Goal: Information Seeking & Learning: Learn about a topic

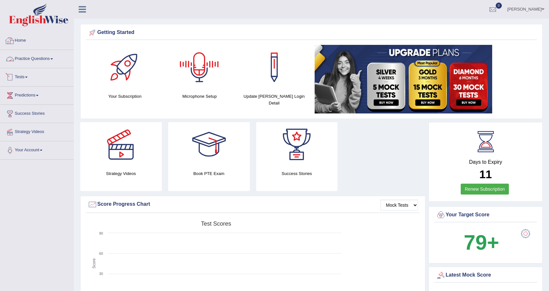
click at [28, 39] on link "Home" at bounding box center [36, 40] width 73 height 16
click at [54, 56] on link "Practice Questions" at bounding box center [36, 58] width 73 height 16
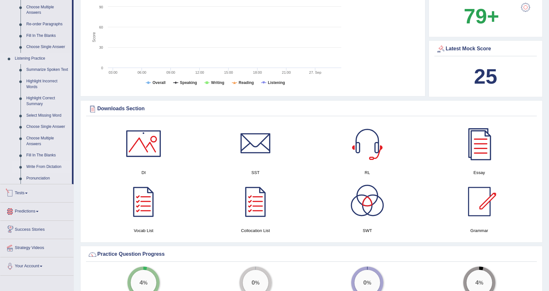
click at [51, 169] on link "Write From Dictation" at bounding box center [47, 167] width 48 height 12
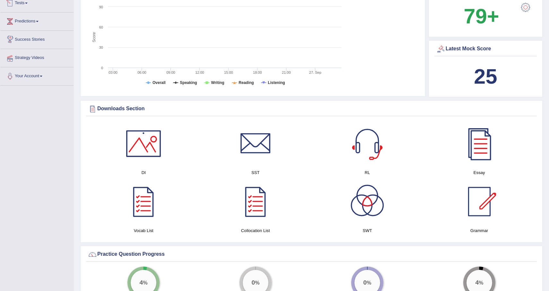
scroll to position [161, 0]
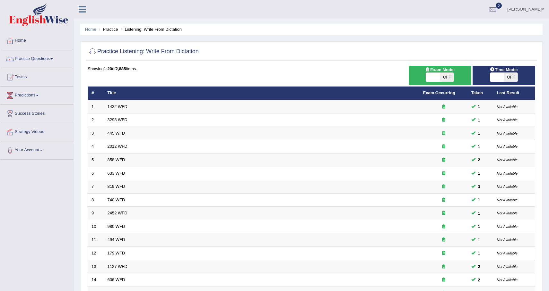
click at [452, 75] on span "OFF" at bounding box center [446, 77] width 14 height 9
checkbox input "true"
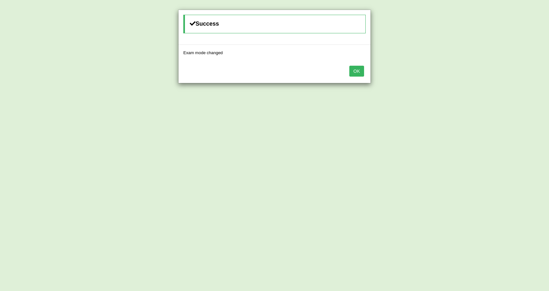
click at [350, 72] on button "OK" at bounding box center [356, 71] width 15 height 11
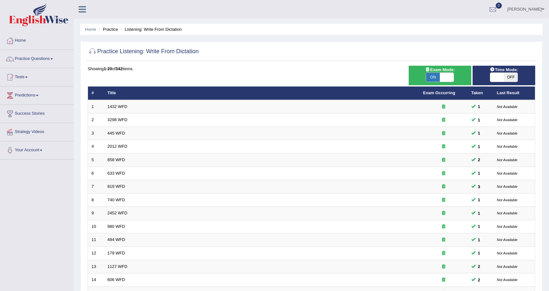
click at [512, 77] on span "OFF" at bounding box center [510, 77] width 14 height 9
checkbox input "true"
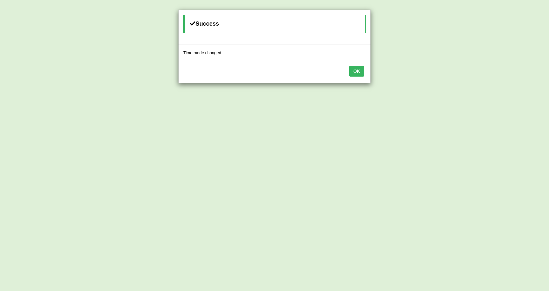
click at [363, 70] on button "OK" at bounding box center [356, 71] width 15 height 11
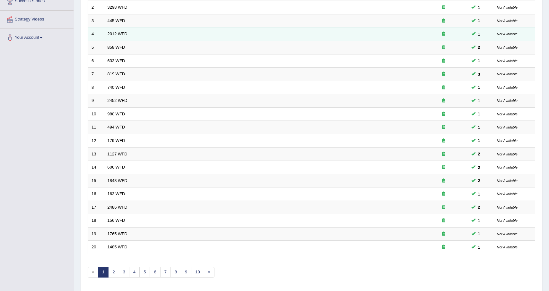
scroll to position [133, 0]
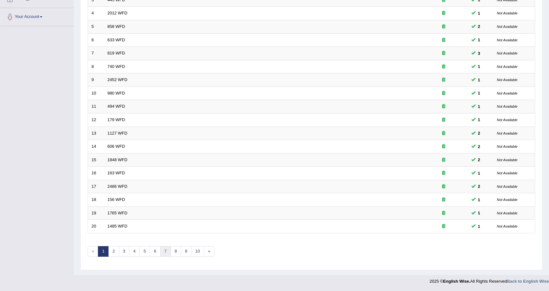
click at [168, 255] on link "7" at bounding box center [165, 251] width 11 height 11
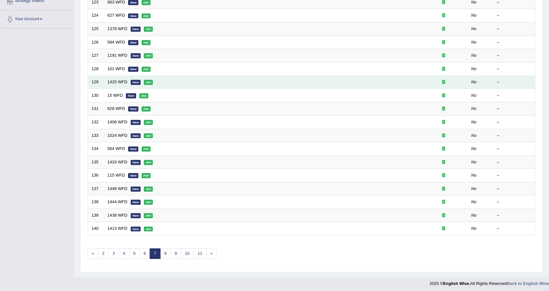
scroll to position [133, 0]
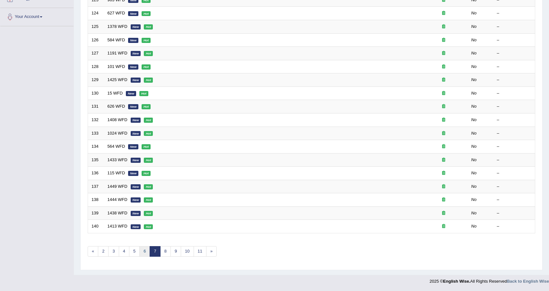
click at [142, 254] on link "6" at bounding box center [144, 251] width 11 height 11
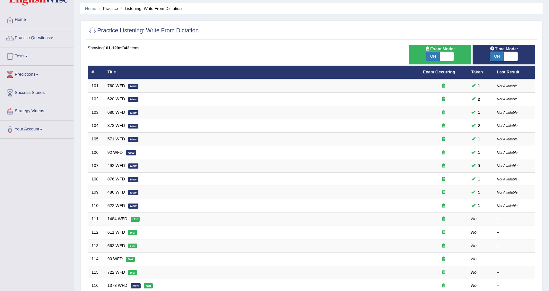
scroll to position [27, 0]
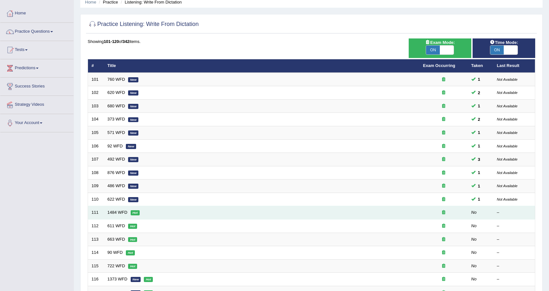
click at [157, 213] on td "1484 WFD Hot" at bounding box center [261, 212] width 315 height 13
click at [119, 213] on link "1484 WFD" at bounding box center [117, 212] width 20 height 5
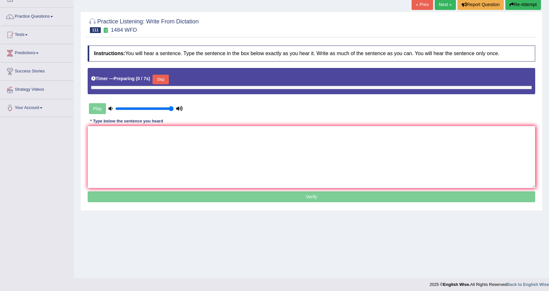
scroll to position [46, 0]
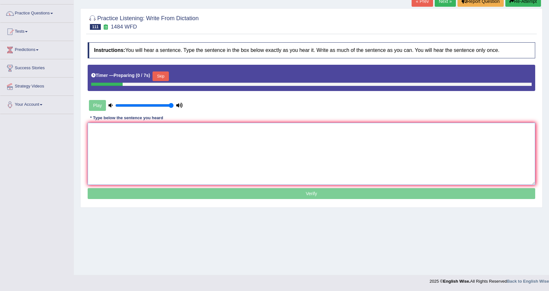
click at [282, 159] on textarea at bounding box center [311, 154] width 447 height 62
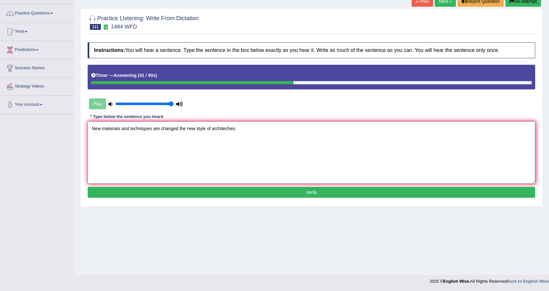
type textarea "New materials and techniques are changed the new style of architeches."
click at [303, 190] on button "Verify" at bounding box center [311, 192] width 447 height 11
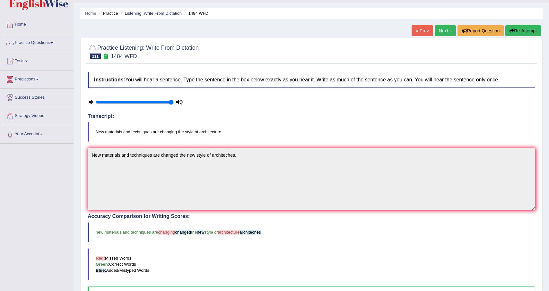
scroll to position [0, 0]
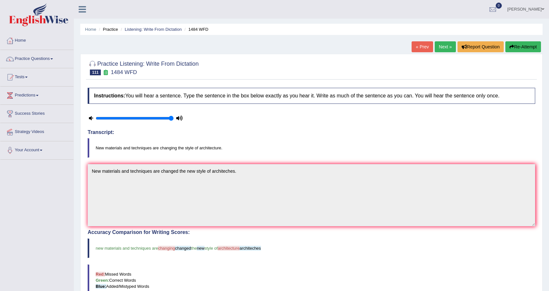
click at [518, 46] on button "Re-Attempt" at bounding box center [523, 46] width 36 height 11
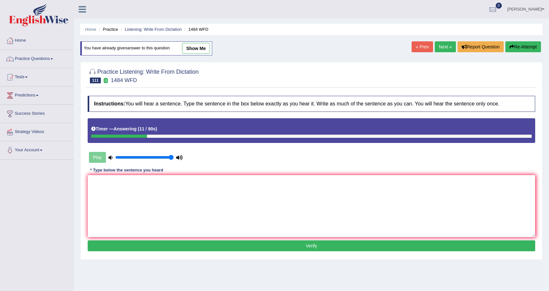
click at [278, 166] on div "Instructions: You will hear a sentence. Type the sentence in the box below exac…" at bounding box center [311, 175] width 450 height 164
click at [268, 187] on textarea at bounding box center [311, 206] width 447 height 62
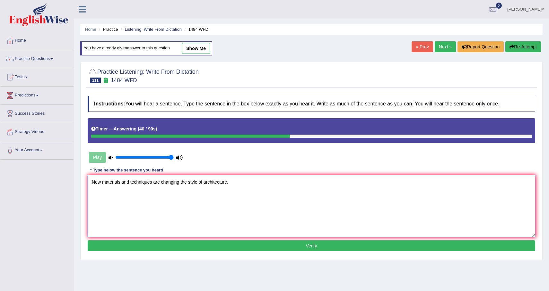
type textarea "New materials and techniques are changing the style of architecture."
click button "Verify" at bounding box center [311, 246] width 447 height 11
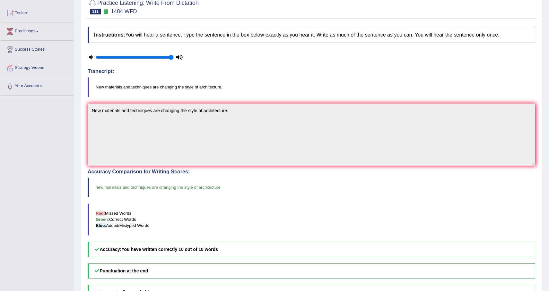
scroll to position [34, 0]
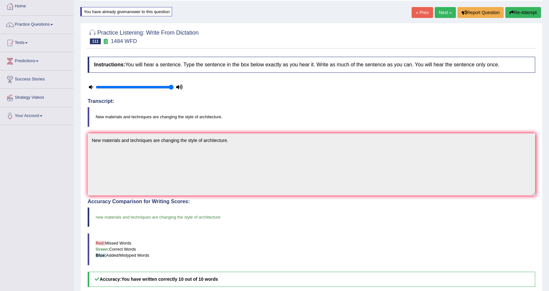
click at [444, 11] on link "Next »" at bounding box center [444, 12] width 21 height 11
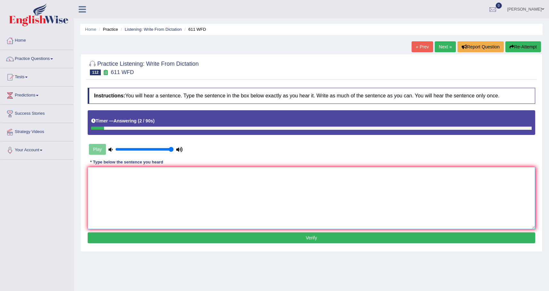
click at [264, 182] on textarea at bounding box center [311, 198] width 447 height 62
click at [146, 173] on textarea "In his lifetime he compose the large number numbers of work works." at bounding box center [311, 198] width 447 height 62
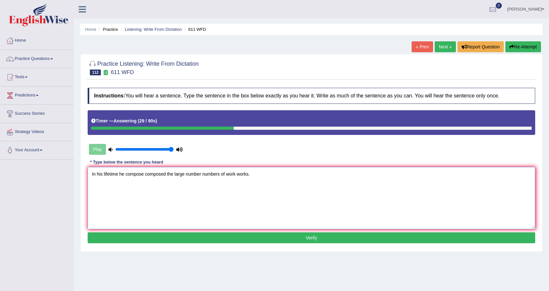
type textarea "In his lifetime he compose composed the large number numbers of work works."
click at [234, 242] on button "Verify" at bounding box center [311, 238] width 447 height 11
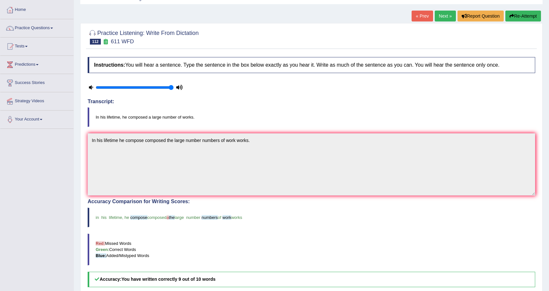
scroll to position [6, 0]
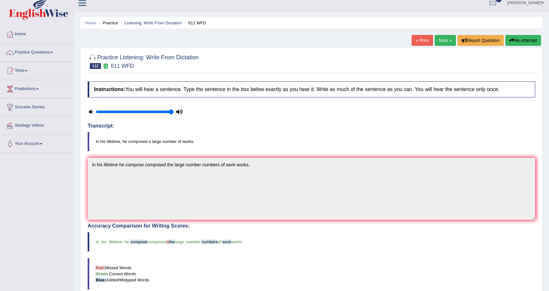
click at [442, 44] on link "Next »" at bounding box center [444, 40] width 21 height 11
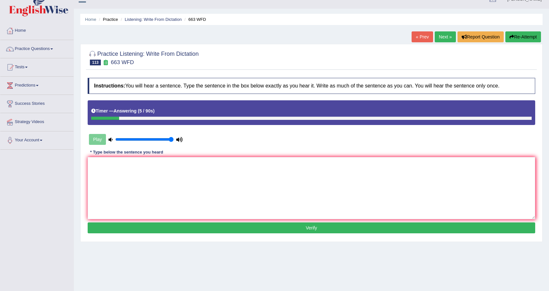
scroll to position [2, 0]
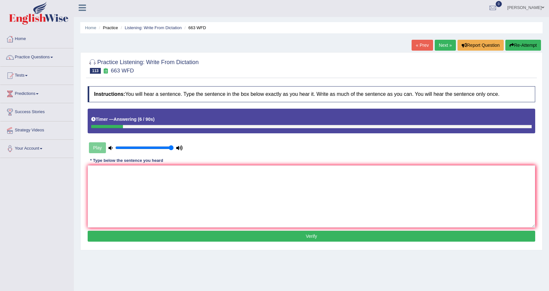
click at [525, 47] on button "Re-Attempt" at bounding box center [523, 45] width 36 height 11
click at [381, 178] on textarea at bounding box center [311, 197] width 447 height 62
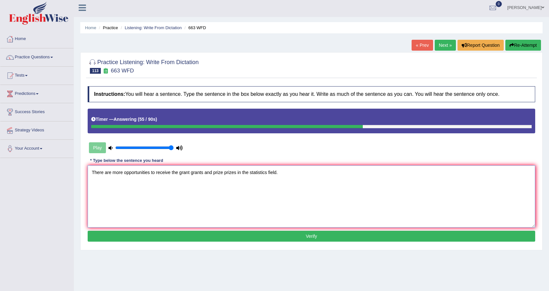
type textarea "There are more opportunities to receive the grant grants and prize prizes in th…"
click button "Verify" at bounding box center [311, 236] width 447 height 11
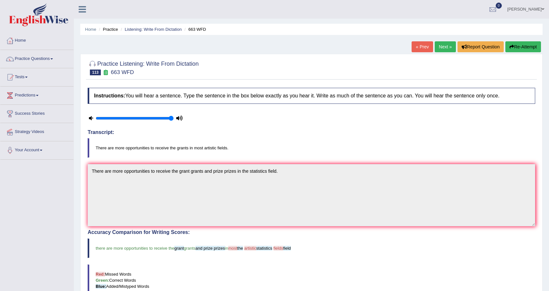
click at [521, 49] on button "Re-Attempt" at bounding box center [523, 46] width 36 height 11
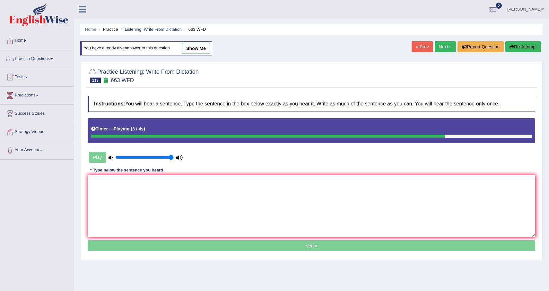
click at [440, 48] on link "Next »" at bounding box center [444, 46] width 21 height 11
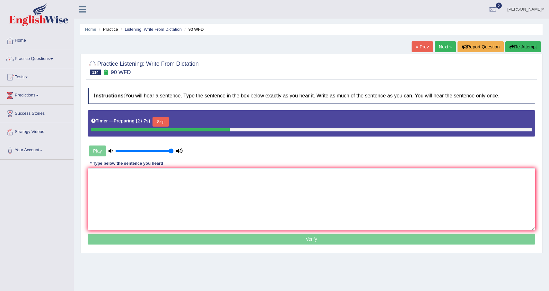
click at [164, 121] on button "Skip" at bounding box center [160, 122] width 16 height 10
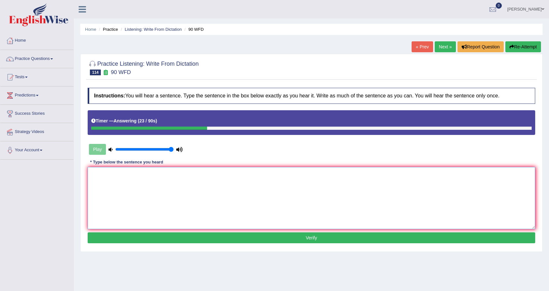
click at [141, 205] on textarea at bounding box center [311, 198] width 447 height 62
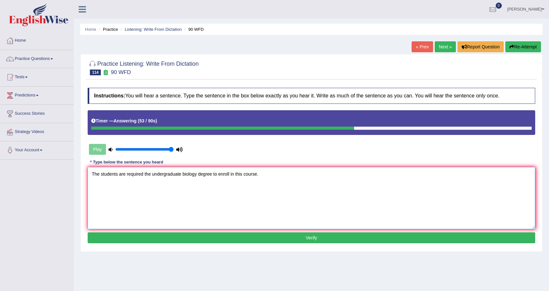
type textarea "The students are required the undergraduate biology degree to enroll in this co…"
click button "Verify" at bounding box center [311, 238] width 447 height 11
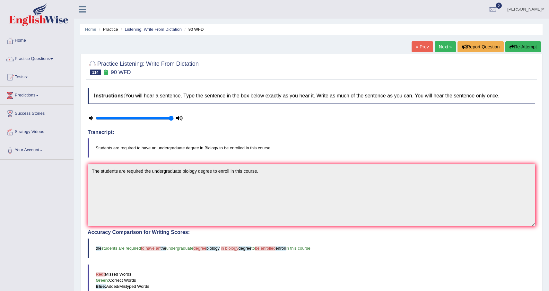
click at [512, 46] on button "Re-Attempt" at bounding box center [523, 46] width 36 height 11
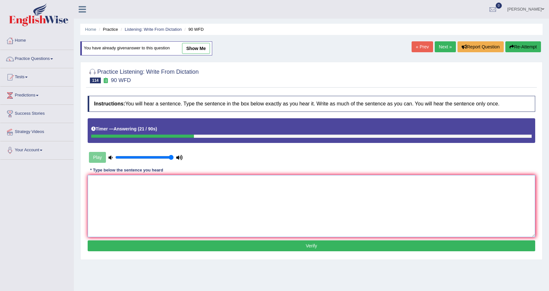
click at [277, 215] on textarea at bounding box center [311, 206] width 447 height 62
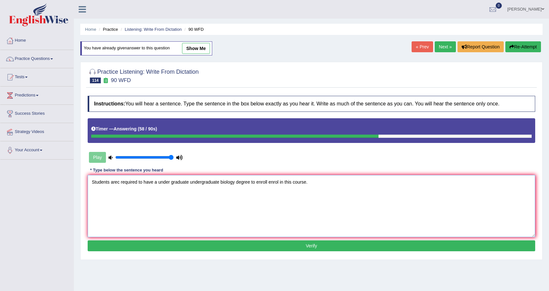
type textarea "Students arec required to have a under graduate undergraduate biology degree to…"
click button "Verify" at bounding box center [311, 246] width 447 height 11
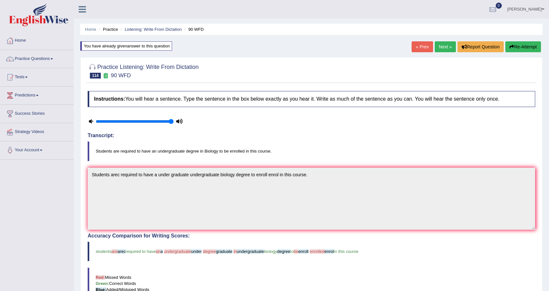
click at [435, 45] on link "Next »" at bounding box center [444, 46] width 21 height 11
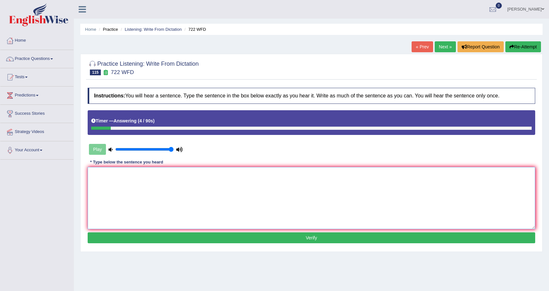
click at [308, 200] on textarea at bounding box center [311, 198] width 447 height 62
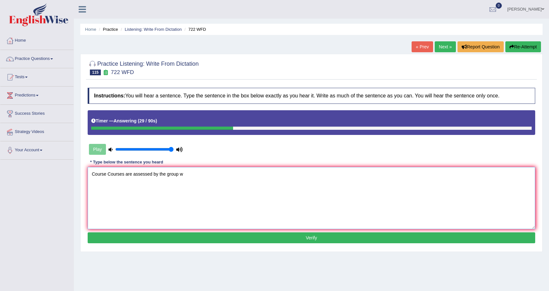
type textarea "Course Courses are assessed by the group w"
click at [526, 49] on button "Re-Attempt" at bounding box center [523, 46] width 36 height 11
click at [341, 205] on textarea at bounding box center [311, 198] width 447 height 62
type textarea "Courses are assessed by the group work works and individual asignment assignmen…"
click button "Verify" at bounding box center [311, 238] width 447 height 11
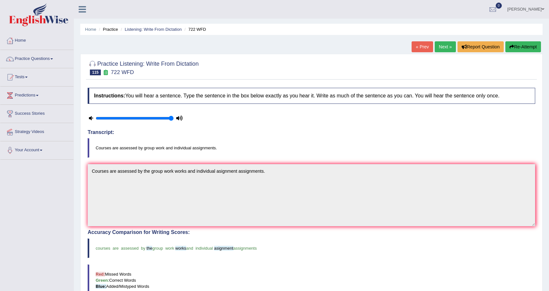
click at [440, 47] on link "Next »" at bounding box center [444, 46] width 21 height 11
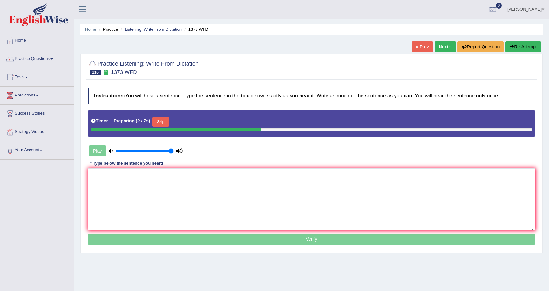
click at [162, 123] on button "Skip" at bounding box center [160, 122] width 16 height 10
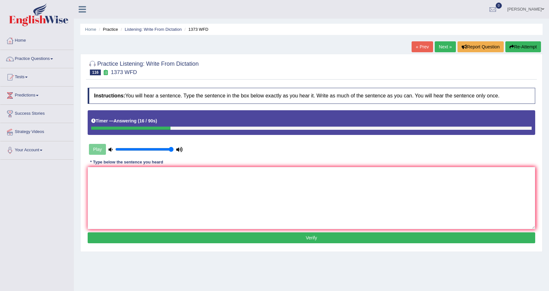
click at [530, 48] on button "Re-Attempt" at bounding box center [523, 46] width 36 height 11
click at [300, 200] on textarea at bounding box center [311, 198] width 447 height 62
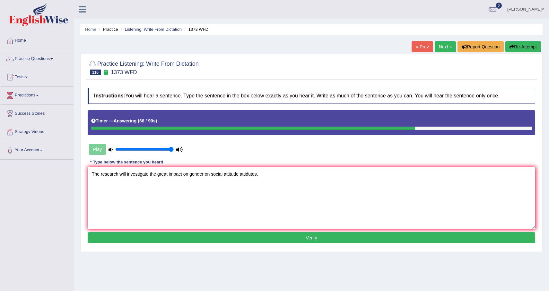
type textarea "The research will investigate the great impact on gender on social attitude att…"
click button "Verify" at bounding box center [311, 238] width 447 height 11
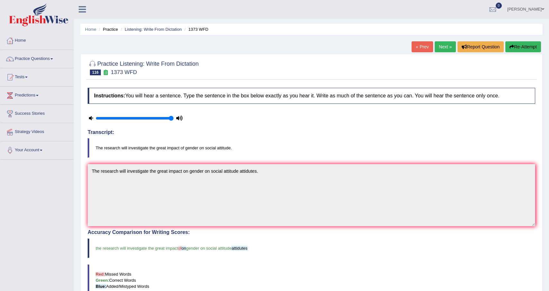
click at [442, 46] on link "Next »" at bounding box center [444, 46] width 21 height 11
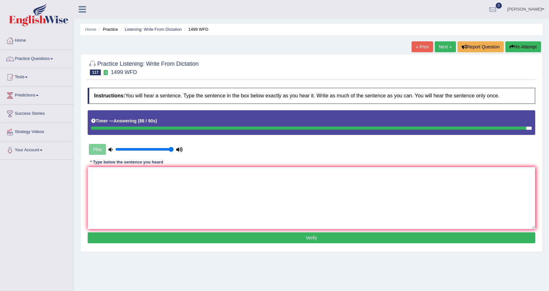
click at [522, 36] on div "Home Practice Listening: Write From Dictation 1499 WFD « Prev Next » Report Que…" at bounding box center [311, 160] width 475 height 321
click at [521, 50] on button "Re-Attempt" at bounding box center [523, 46] width 36 height 11
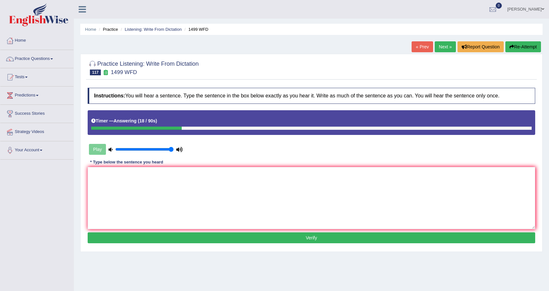
click at [530, 48] on button "Re-Attempt" at bounding box center [523, 46] width 36 height 11
click at [347, 205] on textarea at bounding box center [311, 198] width 447 height 62
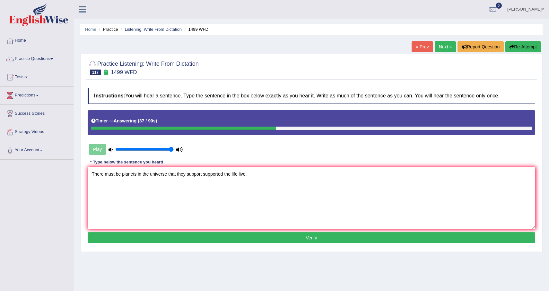
type textarea "There must be planets in the universe that they support supported the life live."
click at [362, 240] on button "Verify" at bounding box center [311, 238] width 447 height 11
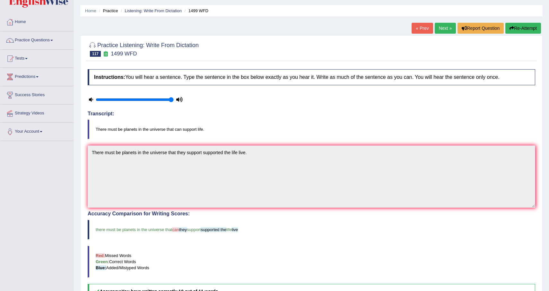
scroll to position [9, 0]
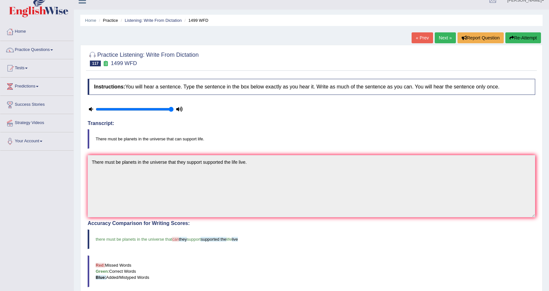
click at [445, 42] on link "Next »" at bounding box center [444, 37] width 21 height 11
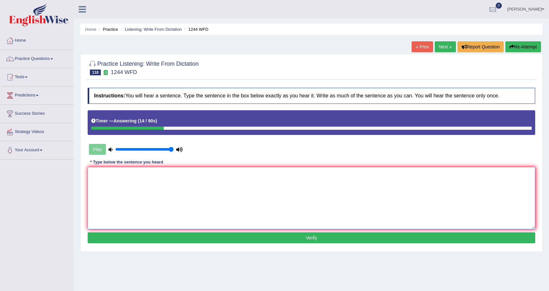
click at [354, 195] on textarea at bounding box center [311, 198] width 447 height 62
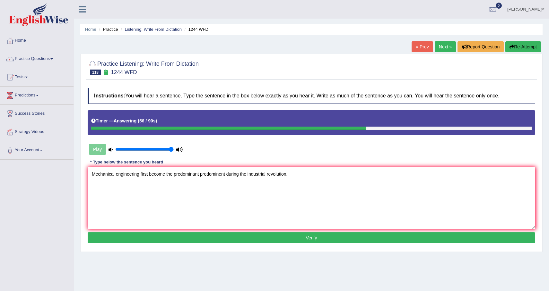
type textarea "Mechanical engineering first become the predominant predominent during the indu…"
click button "Verify" at bounding box center [311, 238] width 447 height 11
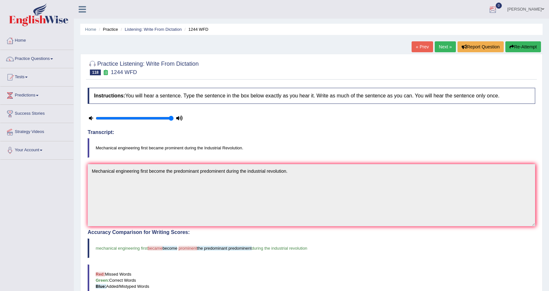
click at [442, 48] on link "Next »" at bounding box center [444, 46] width 21 height 11
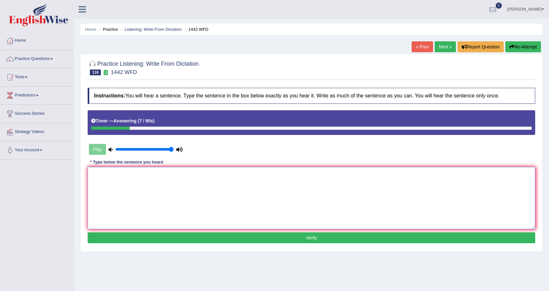
click at [230, 225] on textarea at bounding box center [311, 198] width 447 height 62
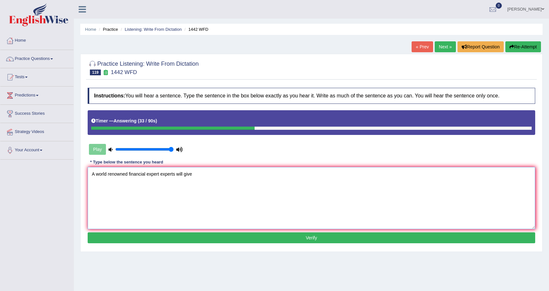
click at [147, 176] on textarea "A world renowned financial expert experts will give" at bounding box center [311, 198] width 447 height 62
click at [228, 171] on textarea "A world renowned financial management expert experts will give" at bounding box center [311, 198] width 447 height 62
type textarea "A world renowned financial management expert experts will give a guest lecture."
click button "Verify" at bounding box center [311, 238] width 447 height 11
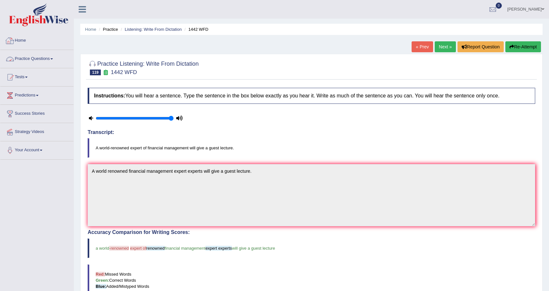
click at [20, 34] on link "Home" at bounding box center [36, 40] width 73 height 16
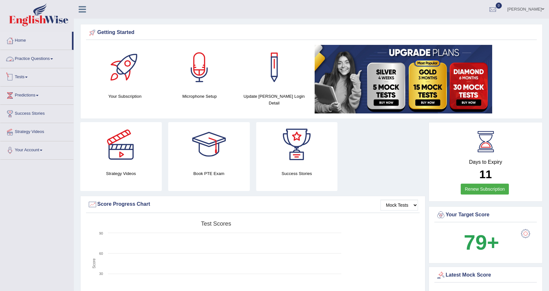
click at [52, 60] on link "Practice Questions" at bounding box center [36, 58] width 73 height 16
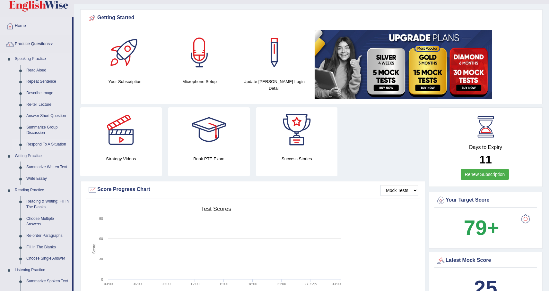
scroll to position [17, 0]
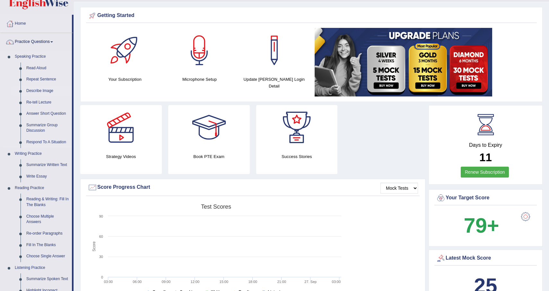
click at [41, 90] on link "Describe Image" at bounding box center [47, 91] width 48 height 12
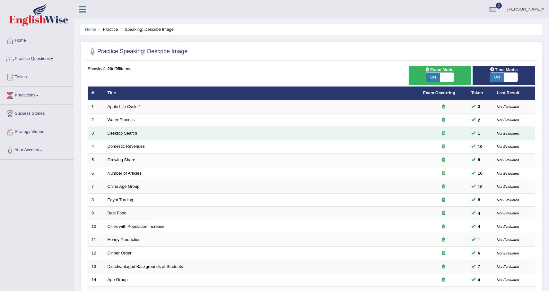
scroll to position [133, 0]
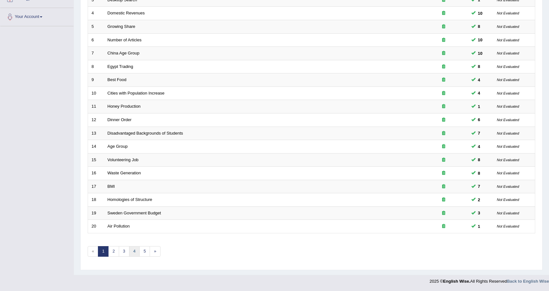
click at [129, 247] on link "4" at bounding box center [134, 251] width 11 height 11
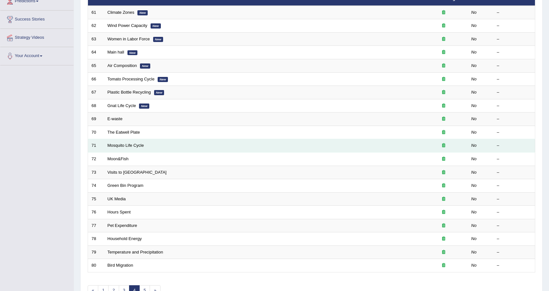
scroll to position [133, 0]
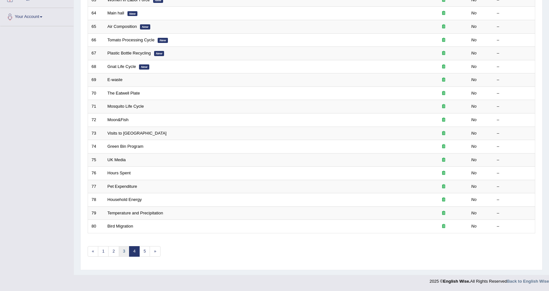
click at [124, 253] on link "3" at bounding box center [124, 251] width 11 height 11
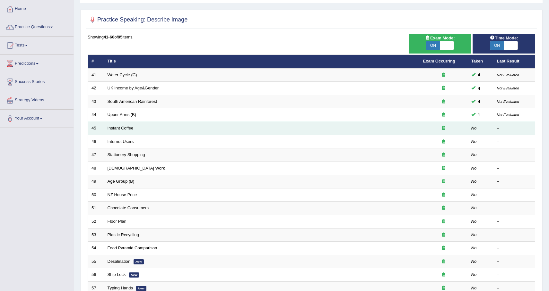
click at [114, 130] on link "Instant Coffee" at bounding box center [120, 128] width 26 height 5
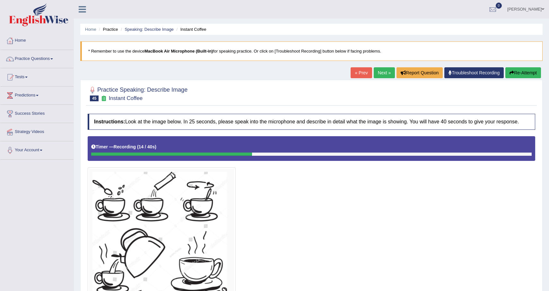
click at [517, 74] on button "Re-Attempt" at bounding box center [523, 72] width 36 height 11
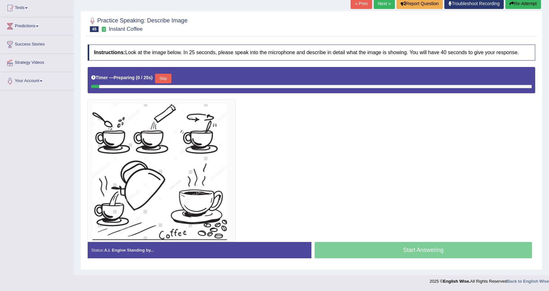
scroll to position [75, 0]
click at [169, 77] on button "Skip" at bounding box center [163, 79] width 16 height 10
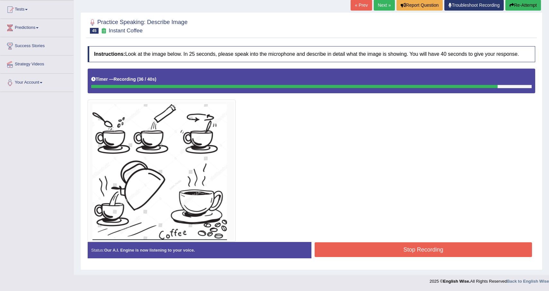
click at [401, 250] on button "Stop Recording" at bounding box center [422, 250] width 217 height 15
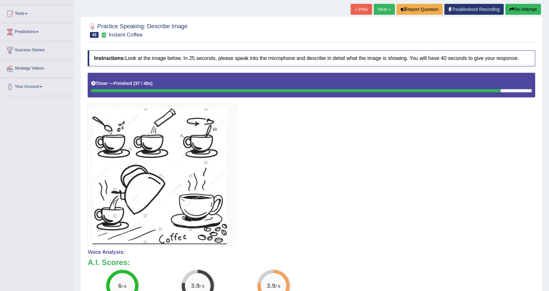
scroll to position [0, 0]
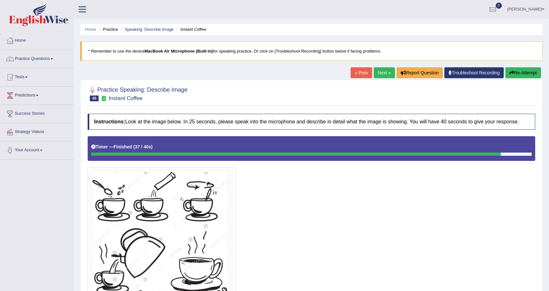
click at [519, 72] on button "Re-Attempt" at bounding box center [523, 72] width 36 height 11
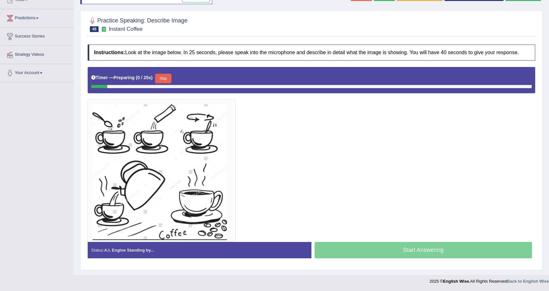
click at [164, 79] on button "Skip" at bounding box center [163, 79] width 16 height 10
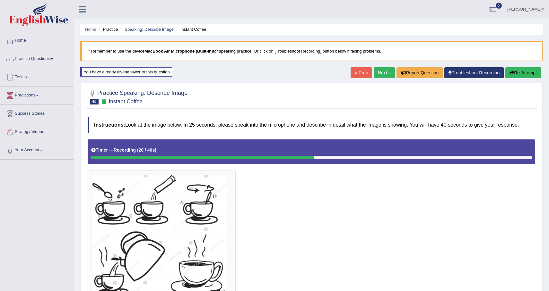
click at [532, 74] on button "Re-Attempt" at bounding box center [523, 72] width 36 height 11
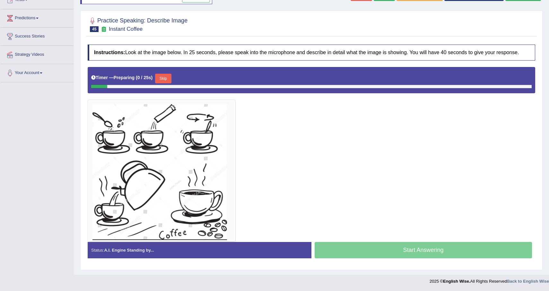
click at [163, 80] on button "Skip" at bounding box center [163, 79] width 16 height 10
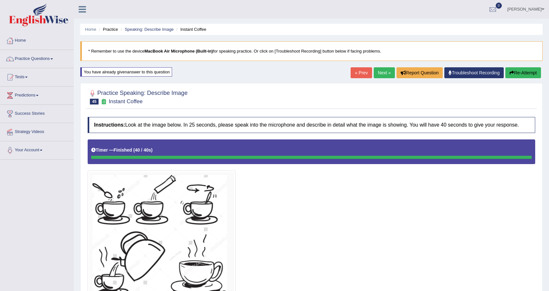
click at [515, 73] on button "Re-Attempt" at bounding box center [523, 72] width 36 height 11
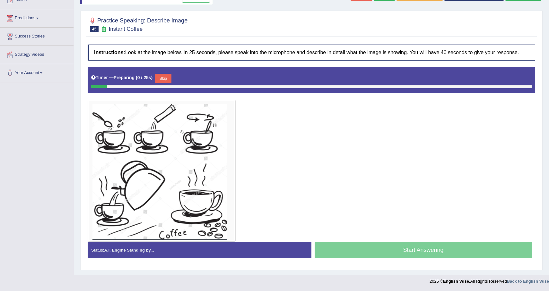
click at [163, 77] on button "Skip" at bounding box center [163, 79] width 16 height 10
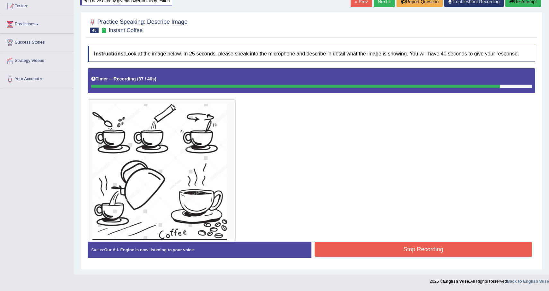
click at [367, 243] on button "Stop Recording" at bounding box center [422, 249] width 217 height 15
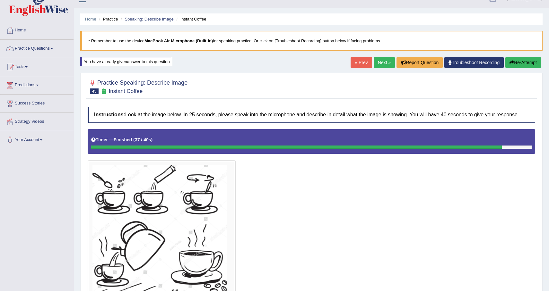
scroll to position [0, 0]
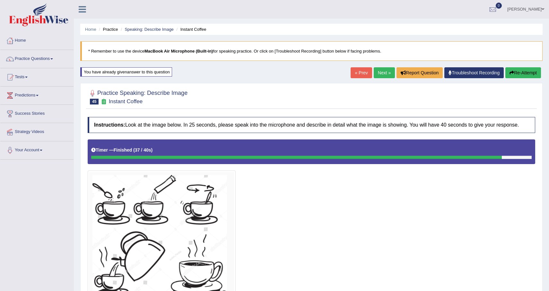
click at [525, 75] on button "Re-Attempt" at bounding box center [523, 72] width 36 height 11
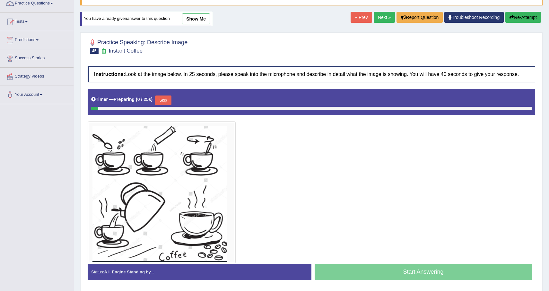
scroll to position [65, 0]
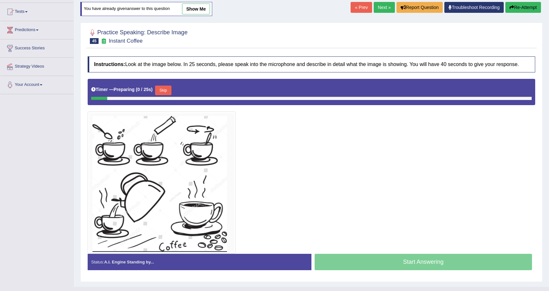
click at [164, 95] on button "Skip" at bounding box center [163, 91] width 16 height 10
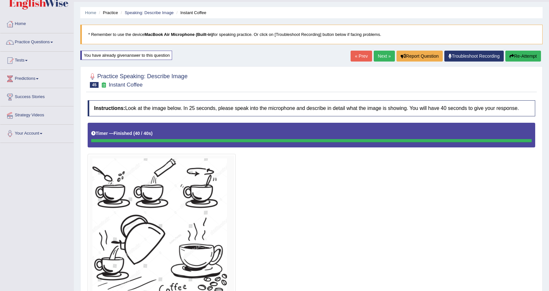
scroll to position [22, 0]
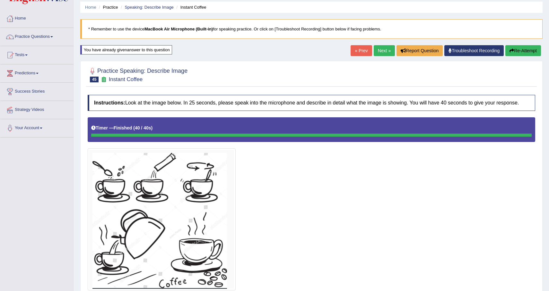
click at [523, 54] on button "Re-Attempt" at bounding box center [523, 50] width 36 height 11
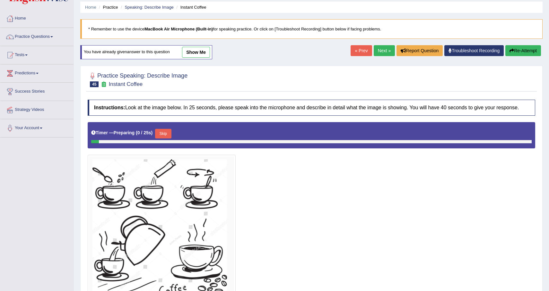
scroll to position [22, 0]
click at [167, 138] on button "Skip" at bounding box center [163, 134] width 16 height 10
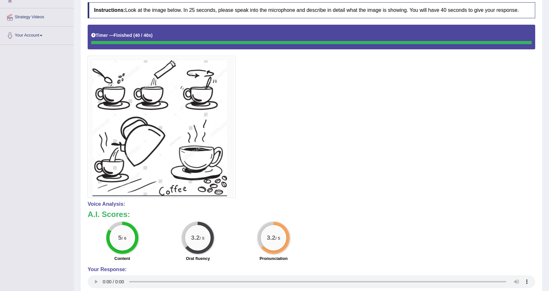
scroll to position [0, 0]
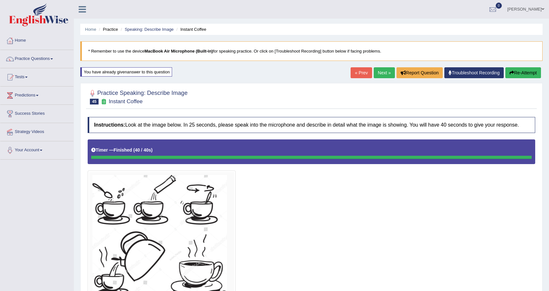
click at [380, 74] on link "Next »" at bounding box center [383, 72] width 21 height 11
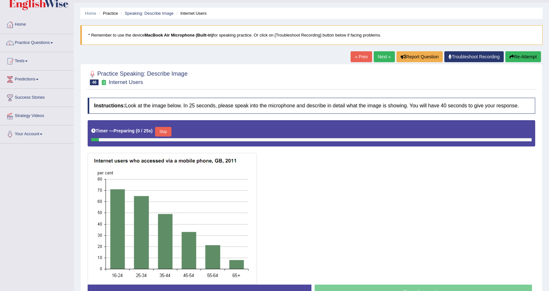
scroll to position [64, 0]
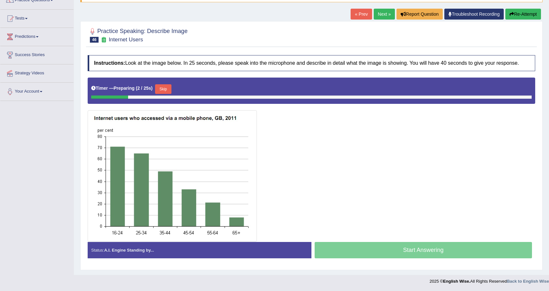
click at [168, 92] on button "Skip" at bounding box center [163, 89] width 16 height 10
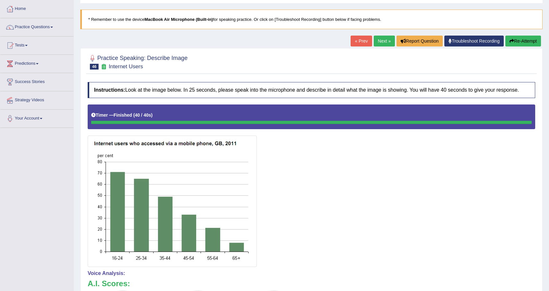
scroll to position [12, 0]
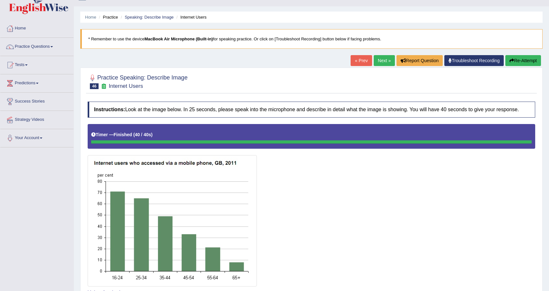
click at [518, 61] on button "Re-Attempt" at bounding box center [523, 60] width 36 height 11
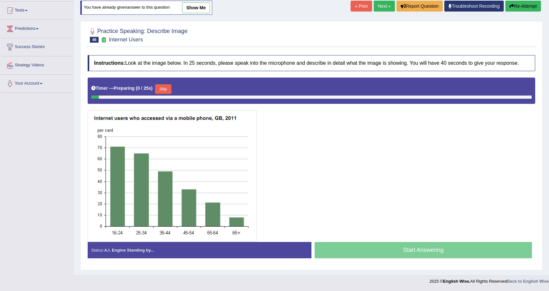
scroll to position [72, 0]
click at [164, 89] on button "Skip" at bounding box center [163, 89] width 16 height 10
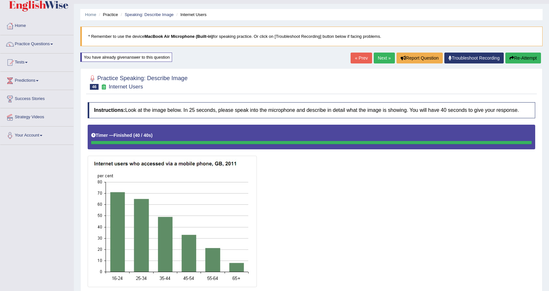
scroll to position [0, 0]
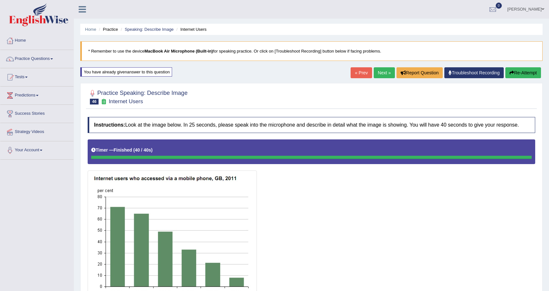
click at [380, 73] on link "Next »" at bounding box center [383, 72] width 21 height 11
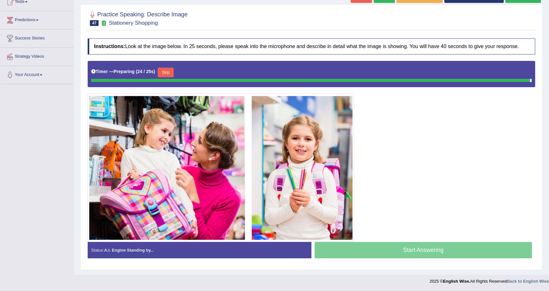
scroll to position [80, 0]
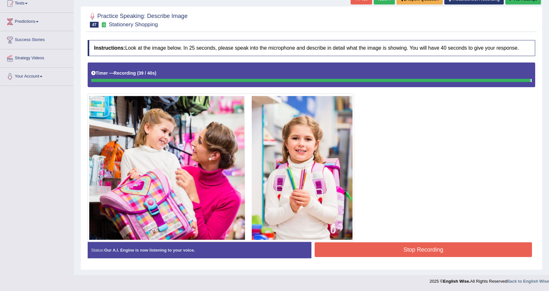
click at [399, 256] on button "Stop Recording" at bounding box center [422, 250] width 217 height 15
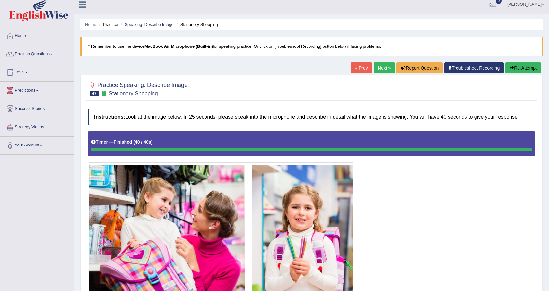
scroll to position [0, 0]
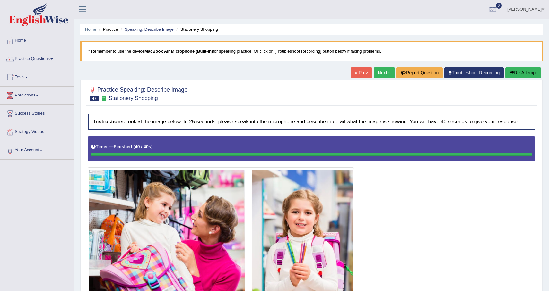
click at [524, 73] on button "Re-Attempt" at bounding box center [523, 72] width 36 height 11
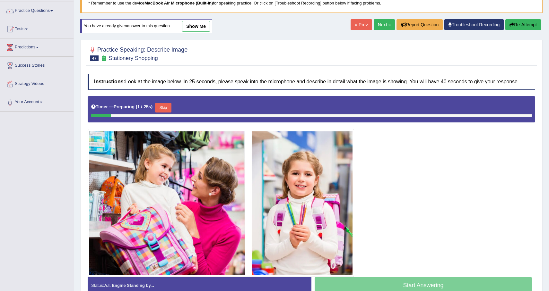
scroll to position [55, 0]
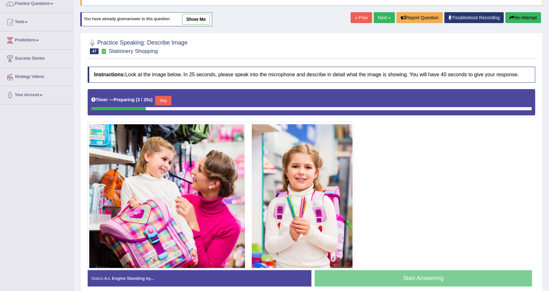
click at [166, 106] on button "Skip" at bounding box center [163, 101] width 16 height 10
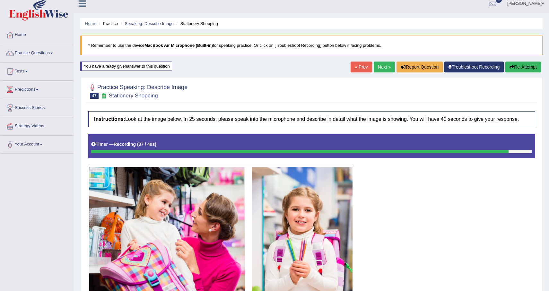
scroll to position [0, 0]
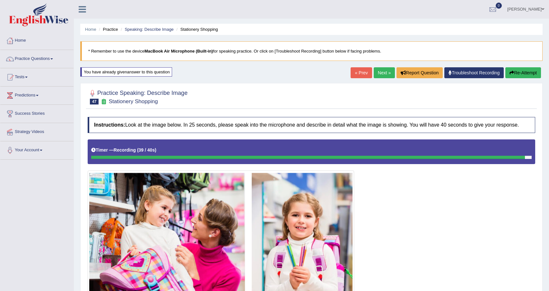
click at [524, 77] on button "Re-Attempt" at bounding box center [523, 72] width 36 height 11
click at [531, 69] on button "Re-Attempt" at bounding box center [523, 72] width 36 height 11
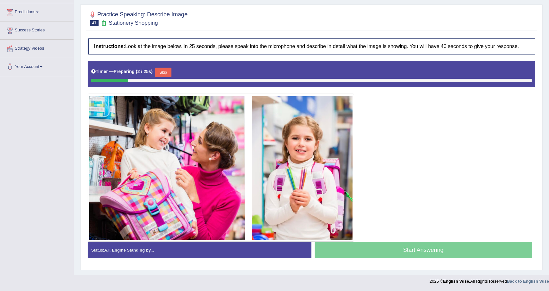
scroll to position [89, 0]
click at [171, 72] on button "Skip" at bounding box center [166, 73] width 16 height 10
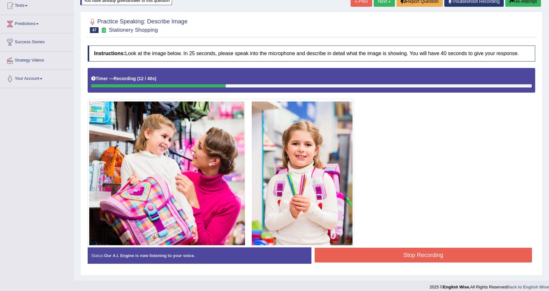
scroll to position [56, 0]
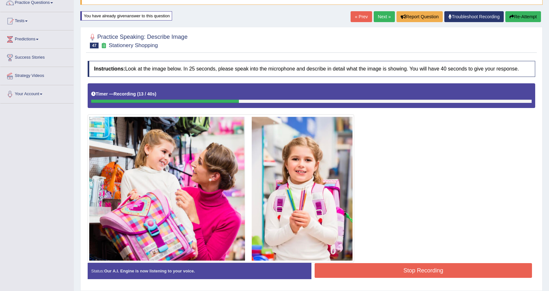
click at [529, 17] on button "Re-Attempt" at bounding box center [523, 16] width 36 height 11
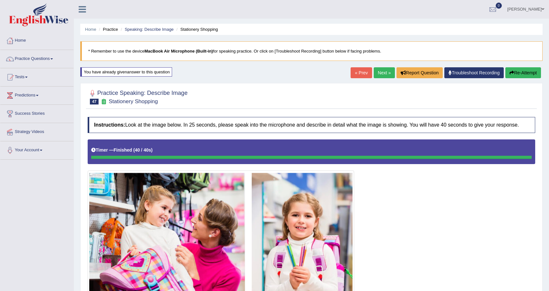
click at [382, 73] on link "Next »" at bounding box center [383, 72] width 21 height 11
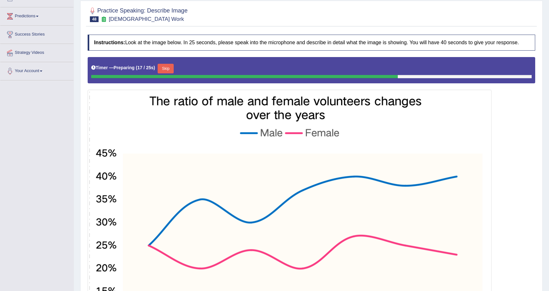
scroll to position [40, 0]
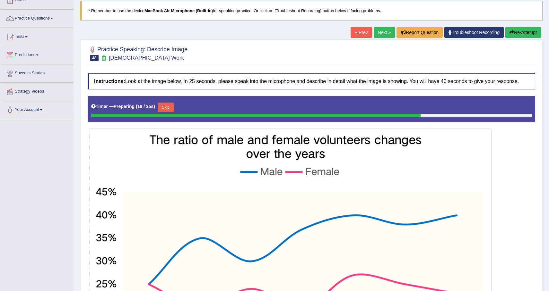
click at [165, 110] on button "Skip" at bounding box center [166, 108] width 16 height 10
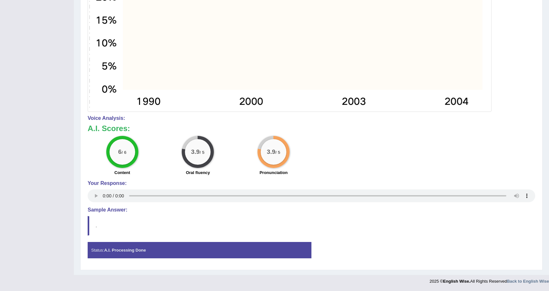
scroll to position [0, 0]
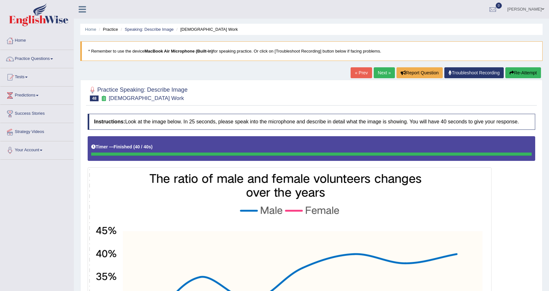
click at [526, 72] on button "Re-Attempt" at bounding box center [523, 72] width 36 height 11
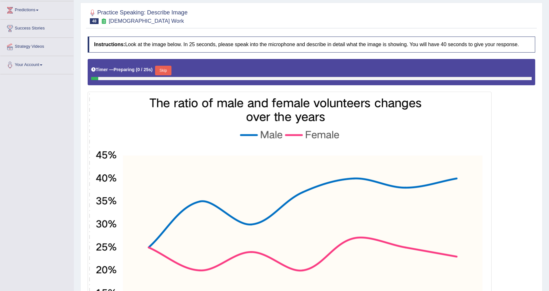
scroll to position [92, 0]
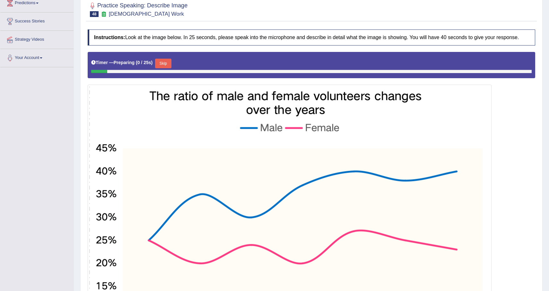
click at [164, 68] on button "Skip" at bounding box center [163, 64] width 16 height 10
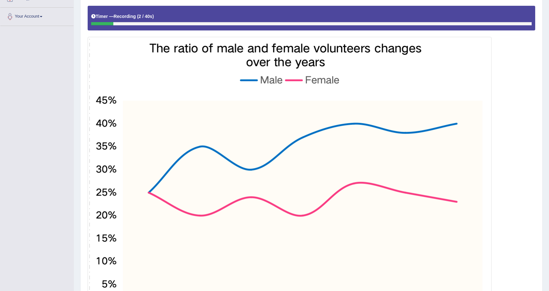
scroll to position [0, 0]
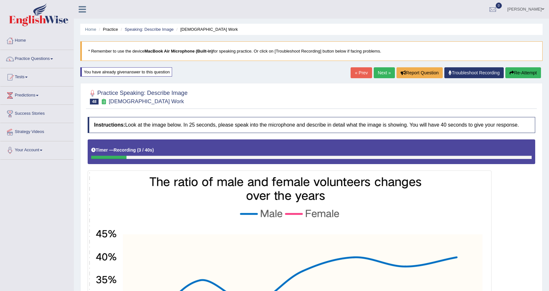
click at [520, 75] on button "Re-Attempt" at bounding box center [523, 72] width 36 height 11
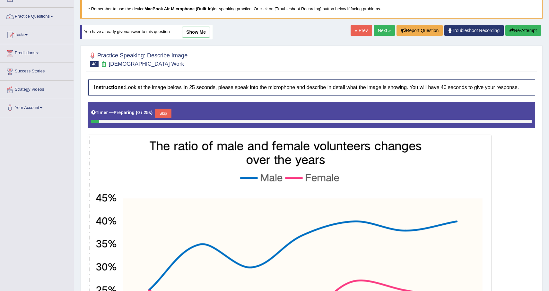
scroll to position [98, 0]
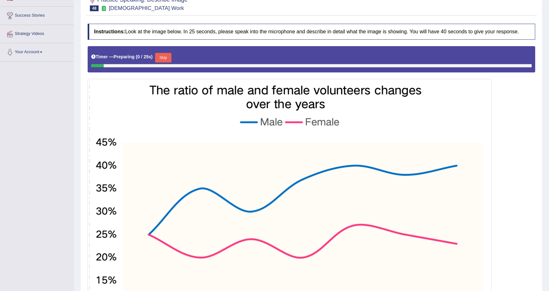
click at [166, 63] on button "Skip" at bounding box center [163, 58] width 16 height 10
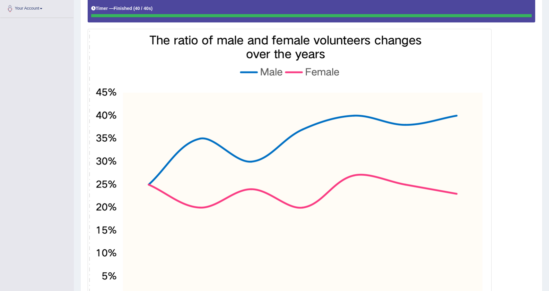
scroll to position [0, 0]
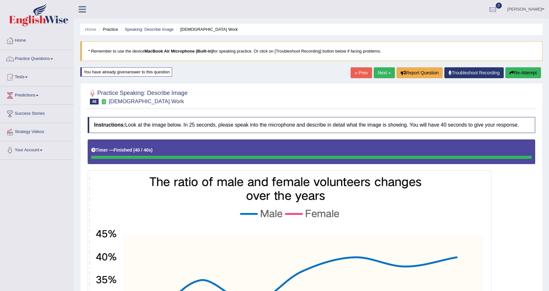
click at [379, 74] on link "Next »" at bounding box center [383, 72] width 21 height 11
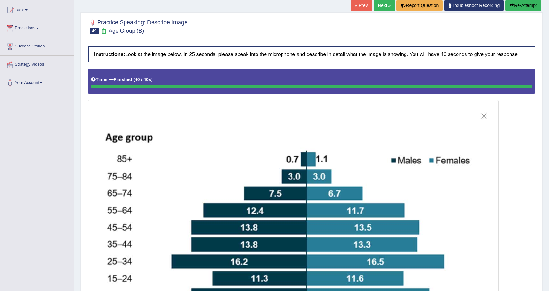
scroll to position [25, 0]
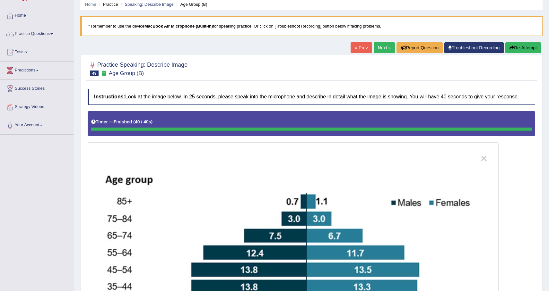
click at [382, 46] on link "Next »" at bounding box center [383, 47] width 21 height 11
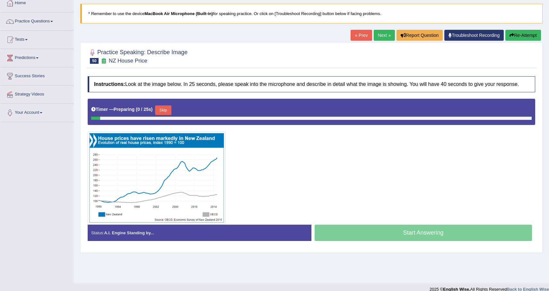
scroll to position [46, 0]
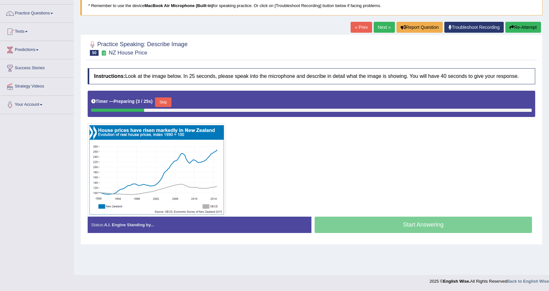
drag, startPoint x: 181, startPoint y: 162, endPoint x: 204, endPoint y: 162, distance: 23.4
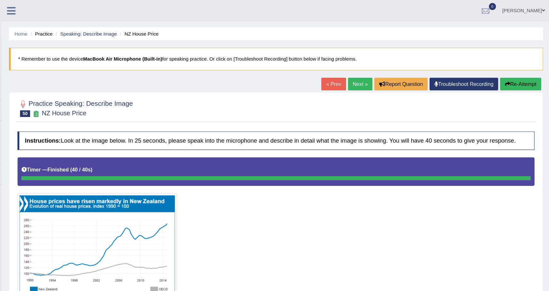
scroll to position [0, 0]
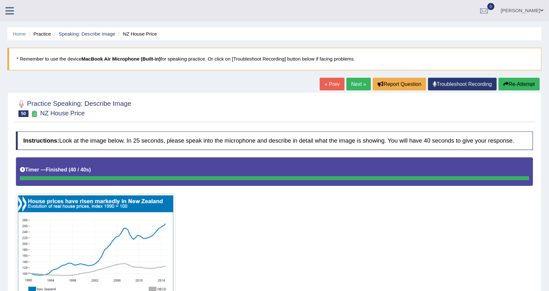
click at [525, 77] on button "Re-Attempt" at bounding box center [523, 72] width 36 height 11
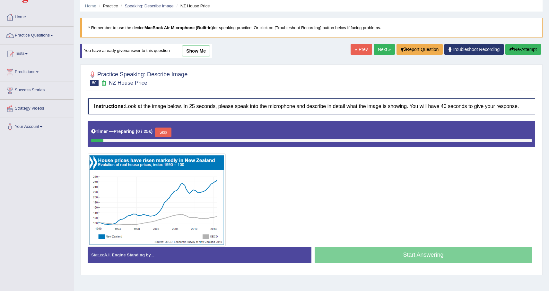
scroll to position [26, 0]
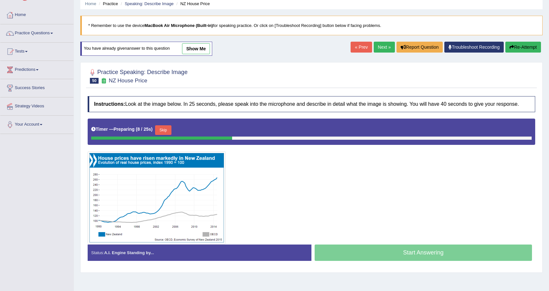
click at [169, 129] on div "Timer — Preparing ( 8 / 25s ) Skip" at bounding box center [311, 130] width 440 height 13
click at [169, 131] on button "Skip" at bounding box center [163, 130] width 16 height 10
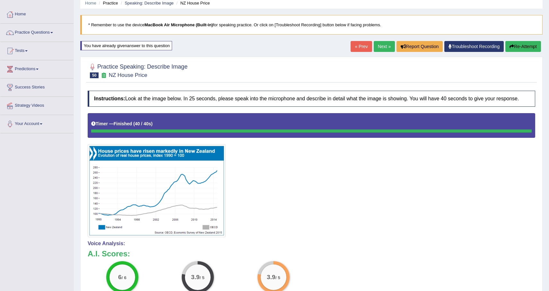
scroll to position [0, 0]
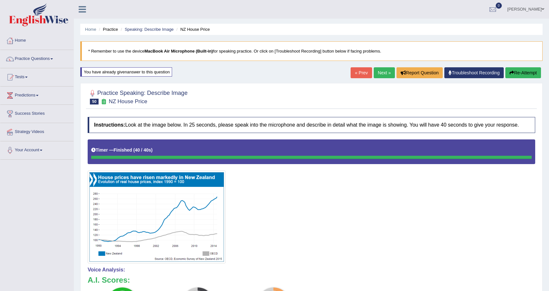
click at [379, 74] on link "Next »" at bounding box center [383, 72] width 21 height 11
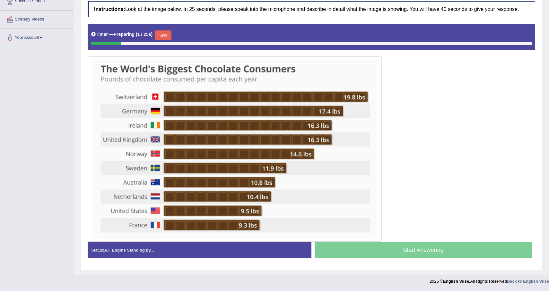
click at [170, 35] on button "Skip" at bounding box center [163, 35] width 16 height 10
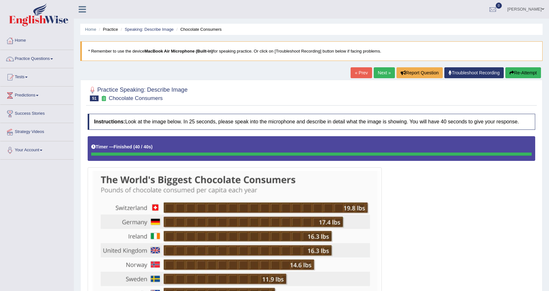
click at [380, 75] on link "Next »" at bounding box center [383, 72] width 21 height 11
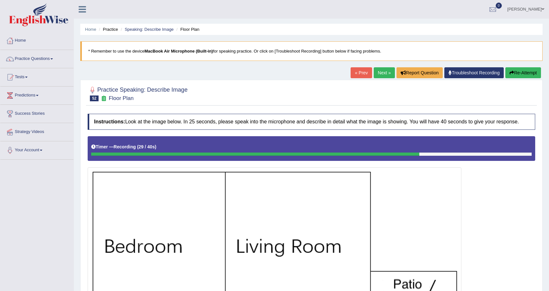
click at [522, 73] on button "Re-Attempt" at bounding box center [523, 72] width 36 height 11
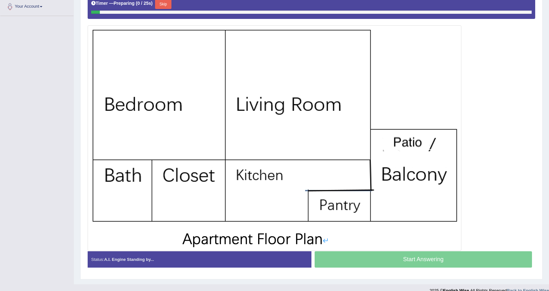
scroll to position [144, 0]
click at [167, 9] on button "Skip" at bounding box center [163, 4] width 16 height 10
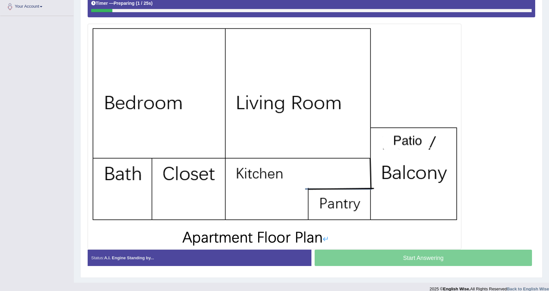
scroll to position [157, 0]
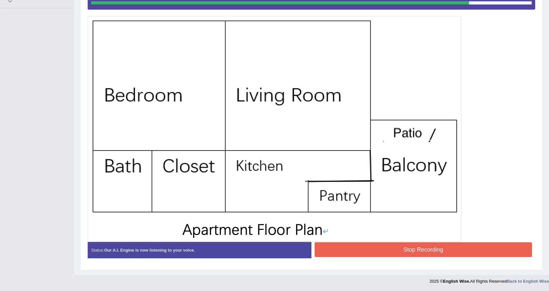
click at [376, 250] on button "Stop Recording" at bounding box center [422, 250] width 217 height 15
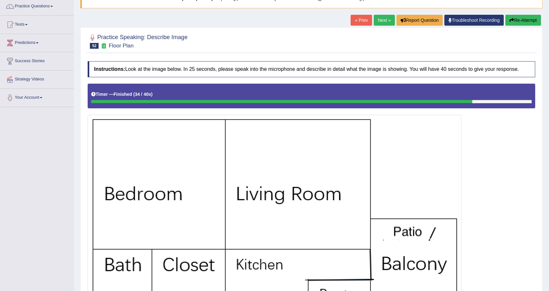
scroll to position [6, 0]
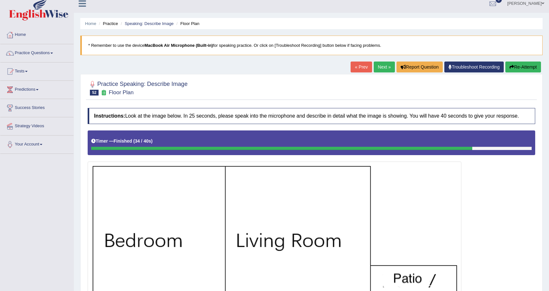
click at [533, 67] on button "Re-Attempt" at bounding box center [523, 67] width 36 height 11
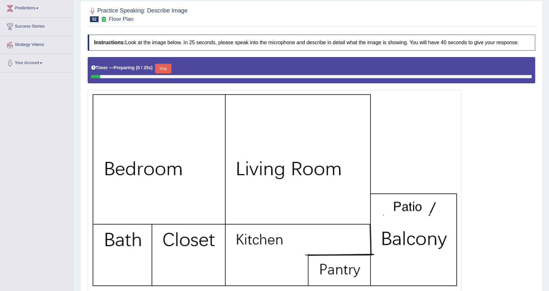
scroll to position [90, 0]
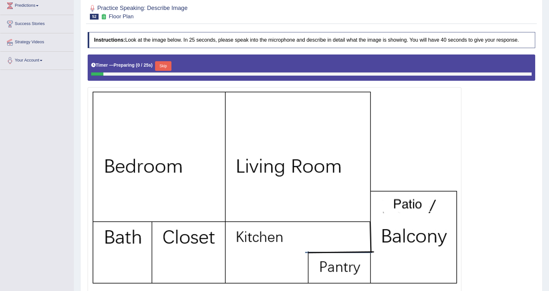
click at [164, 71] on button "Skip" at bounding box center [163, 66] width 16 height 10
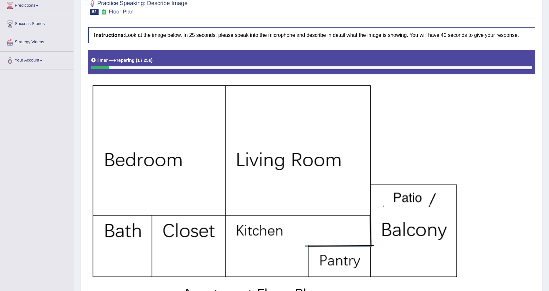
scroll to position [159, 0]
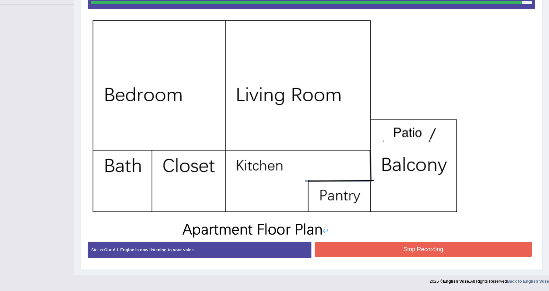
click at [389, 256] on button "Stop Recording" at bounding box center [422, 249] width 217 height 15
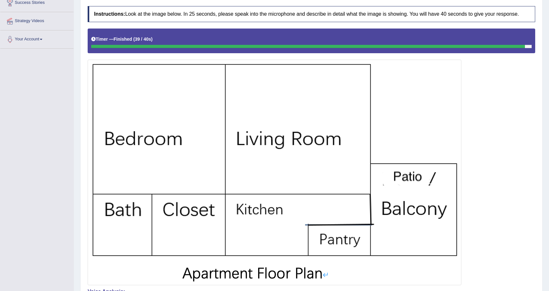
scroll to position [0, 0]
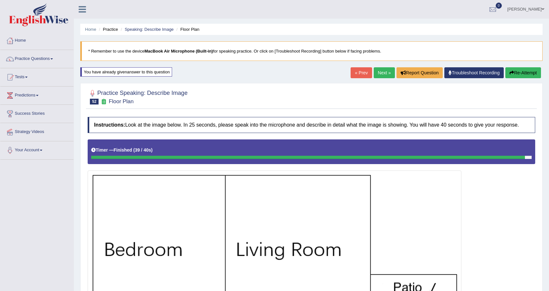
click at [382, 70] on link "Next »" at bounding box center [383, 72] width 21 height 11
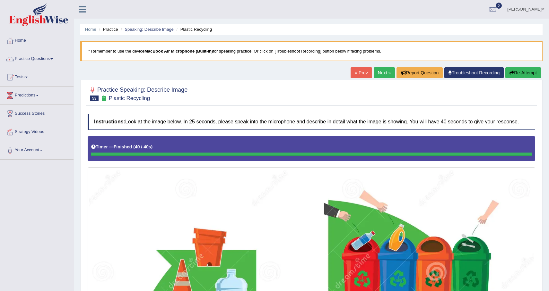
click at [529, 74] on button "Re-Attempt" at bounding box center [523, 72] width 36 height 11
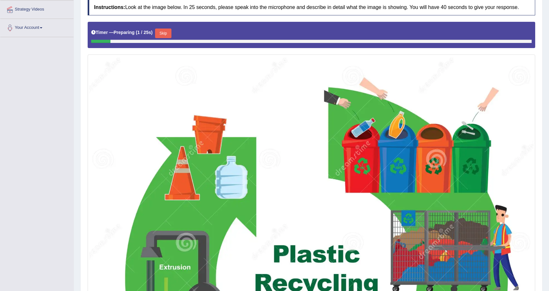
scroll to position [120, 0]
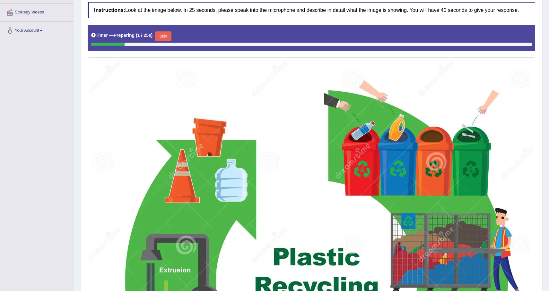
click at [160, 41] on button "Skip" at bounding box center [163, 36] width 16 height 10
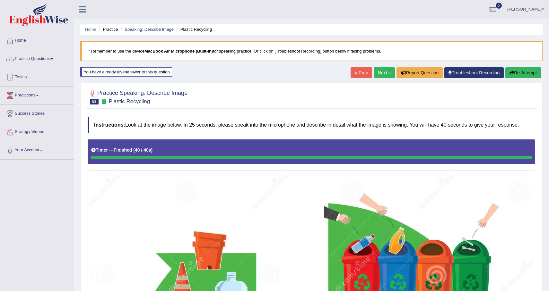
scroll to position [38, 0]
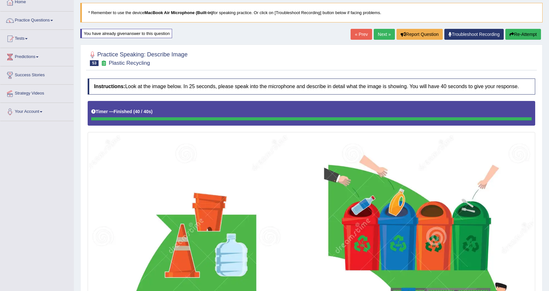
click at [518, 32] on button "Re-Attempt" at bounding box center [523, 34] width 36 height 11
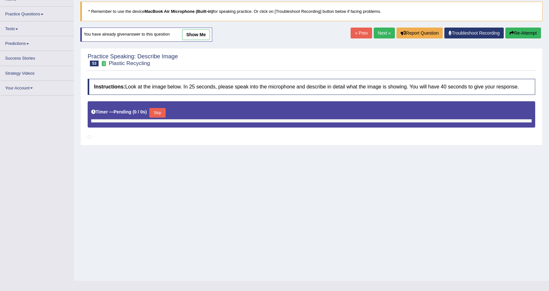
scroll to position [38, 0]
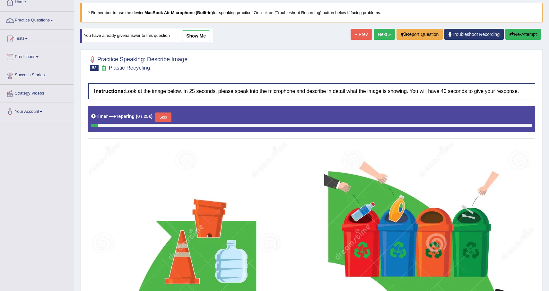
click at [166, 122] on button "Skip" at bounding box center [163, 118] width 16 height 10
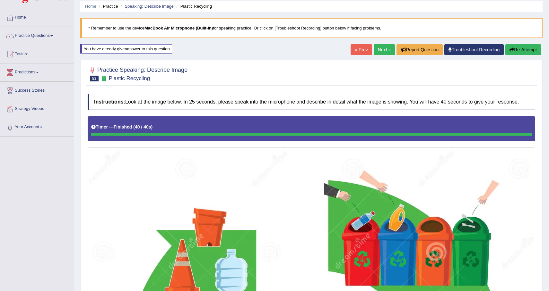
scroll to position [0, 0]
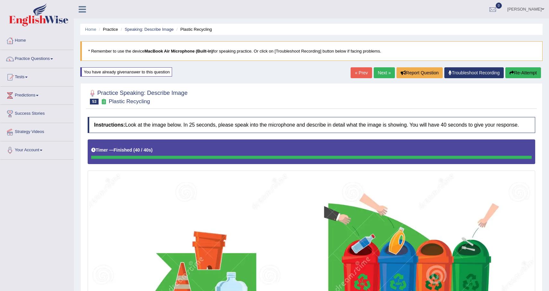
click at [527, 77] on button "Re-Attempt" at bounding box center [523, 72] width 36 height 11
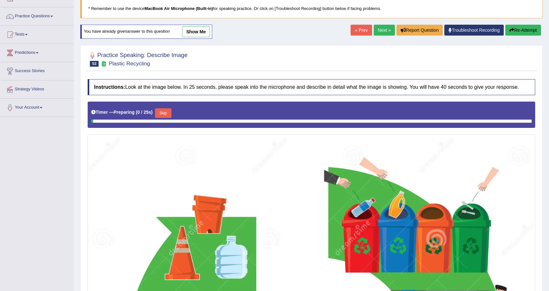
scroll to position [43, 0]
click at [166, 119] on div "Skip" at bounding box center [163, 113] width 16 height 11
click at [167, 118] on button "Skip" at bounding box center [163, 113] width 16 height 10
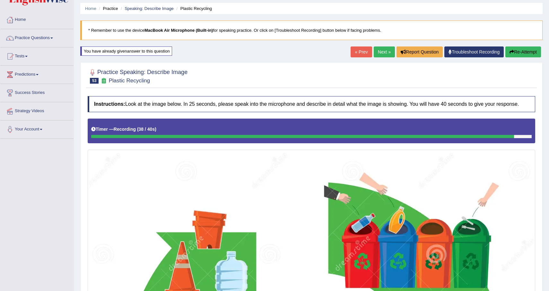
scroll to position [407, 0]
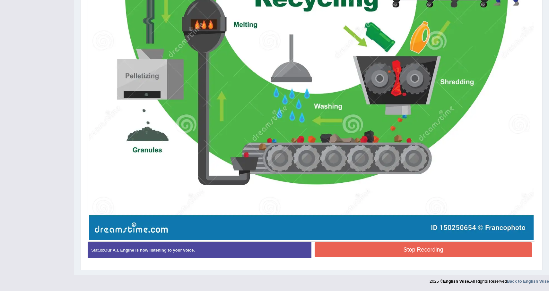
click at [383, 254] on button "Stop Recording" at bounding box center [422, 250] width 217 height 15
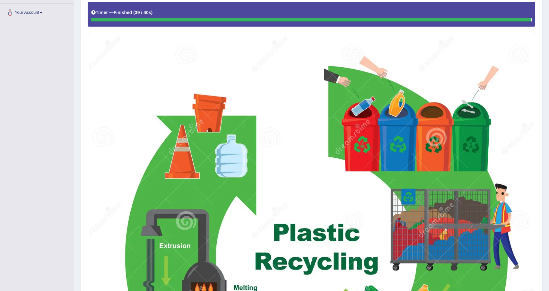
scroll to position [59, 0]
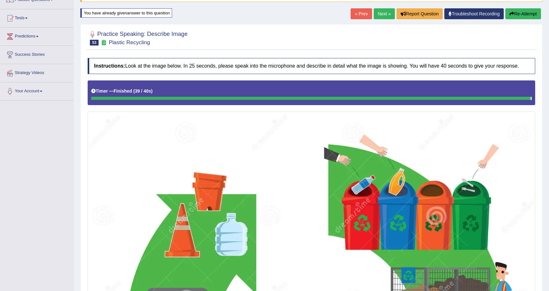
click at [381, 11] on link "Next »" at bounding box center [383, 13] width 21 height 11
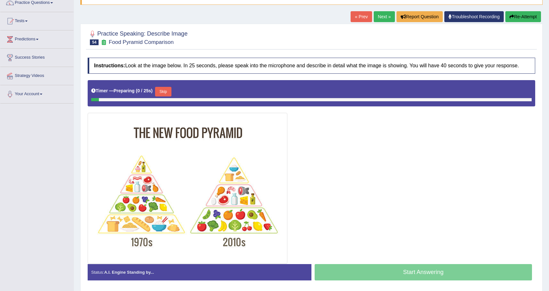
scroll to position [84, 0]
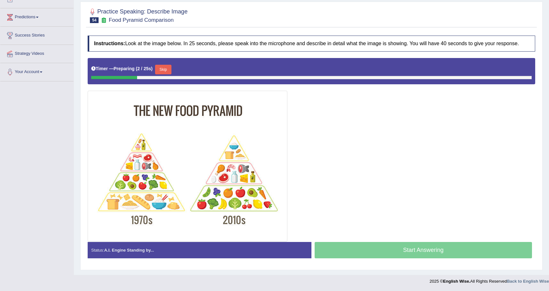
click at [168, 64] on div "Timer — Preparing ( 2 / 25s ) Skip" at bounding box center [311, 69] width 440 height 13
click at [166, 69] on button "Skip" at bounding box center [163, 70] width 16 height 10
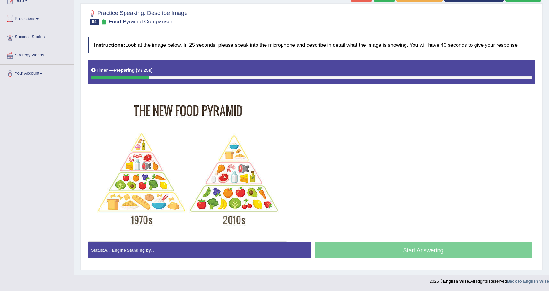
scroll to position [82, 0]
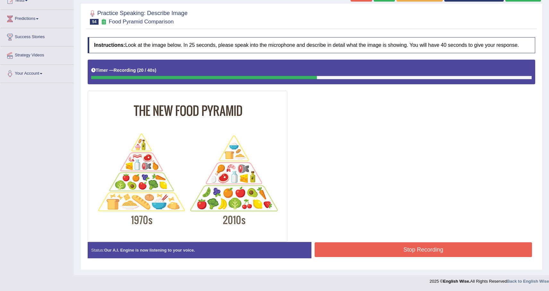
drag, startPoint x: 232, startPoint y: 183, endPoint x: 246, endPoint y: 162, distance: 25.5
click at [377, 252] on button "Stop Recording" at bounding box center [422, 250] width 217 height 15
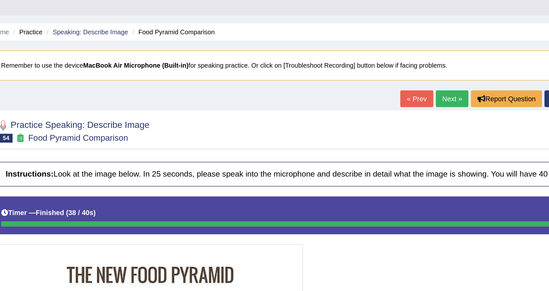
scroll to position [0, 0]
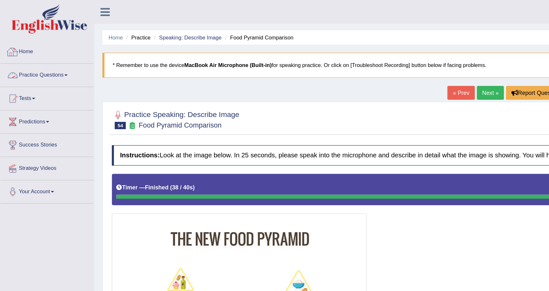
click at [51, 59] on link "Practice Questions" at bounding box center [36, 58] width 73 height 16
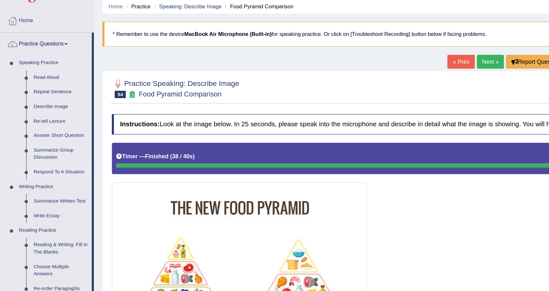
click at [50, 159] on link "Respond To A Situation" at bounding box center [47, 160] width 48 height 12
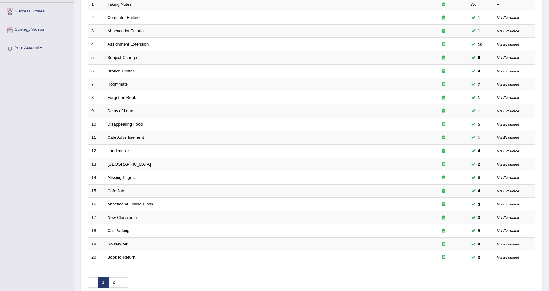
scroll to position [133, 0]
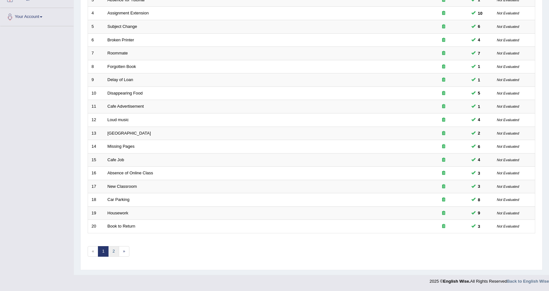
click at [117, 250] on link "2" at bounding box center [113, 251] width 11 height 11
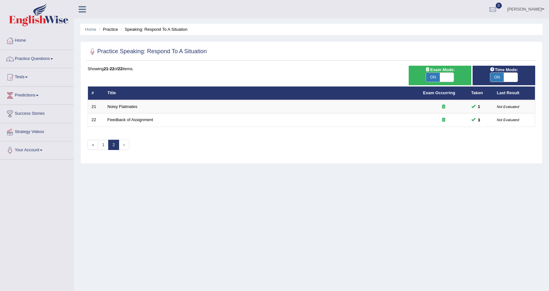
click at [440, 73] on span at bounding box center [446, 77] width 14 height 9
checkbox input "false"
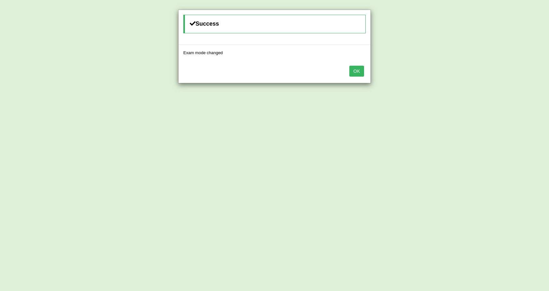
click at [355, 72] on button "OK" at bounding box center [356, 71] width 15 height 11
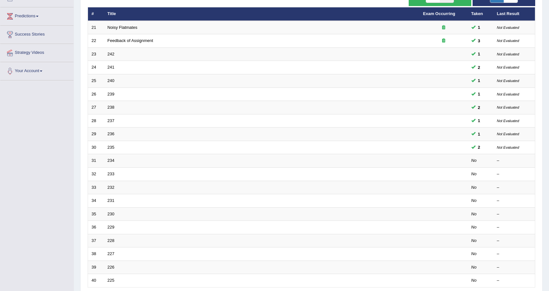
scroll to position [90, 0]
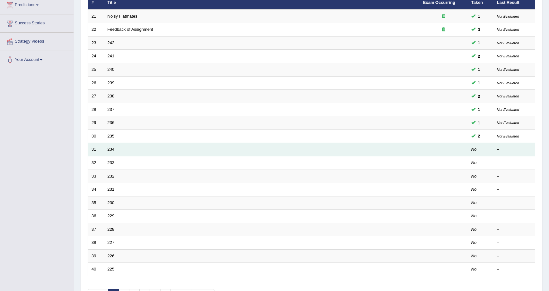
click at [112, 152] on link "234" at bounding box center [110, 149] width 7 height 5
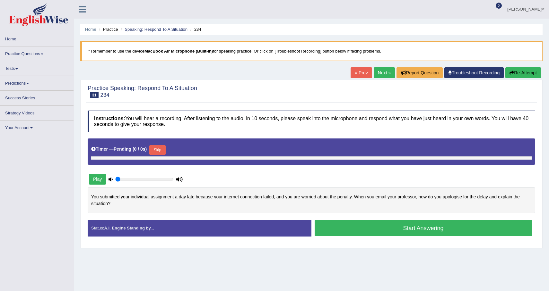
type input "1"
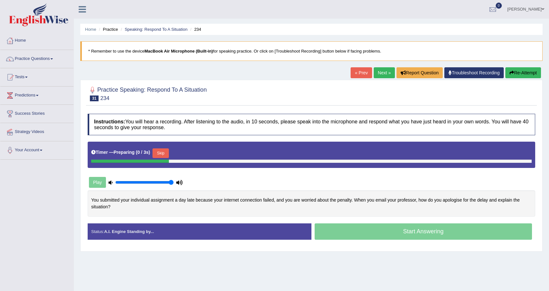
scroll to position [46, 0]
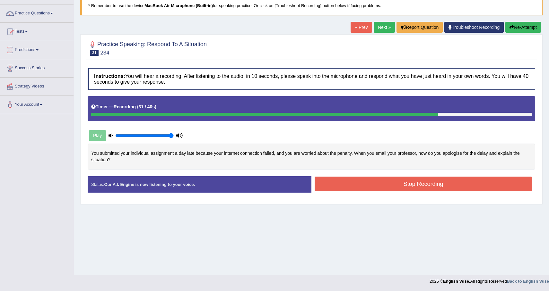
click at [515, 25] on button "Re-Attempt" at bounding box center [523, 27] width 36 height 11
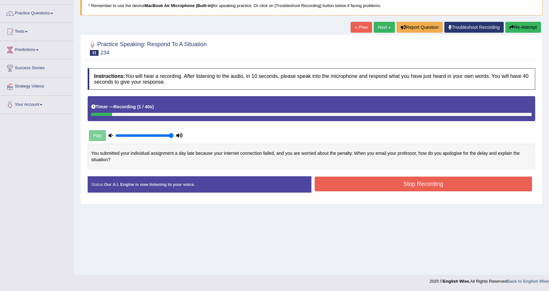
click at [530, 25] on button "Re-Attempt" at bounding box center [523, 27] width 36 height 11
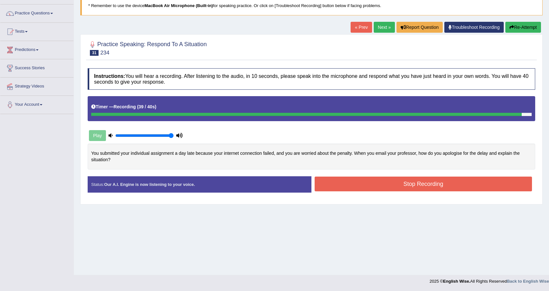
click at [396, 190] on button "Stop Recording" at bounding box center [422, 184] width 217 height 15
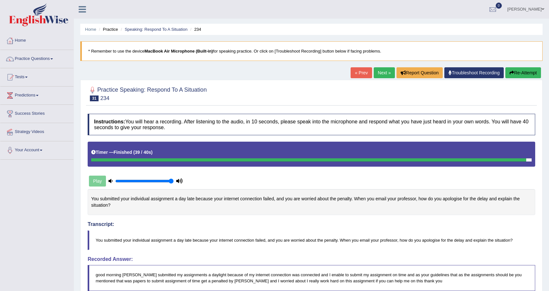
click at [522, 73] on button "Re-Attempt" at bounding box center [523, 72] width 36 height 11
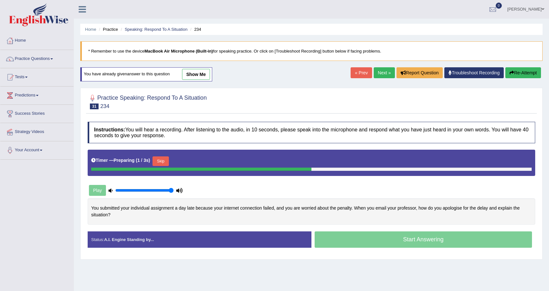
scroll to position [46, 0]
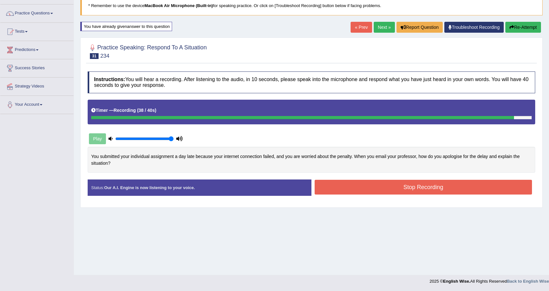
click at [411, 198] on div "Status: Our A.I. Engine is now listening to your voice. Start Answering Stop Re…" at bounding box center [311, 191] width 447 height 23
click at [418, 189] on button "Stop Recording" at bounding box center [422, 187] width 217 height 15
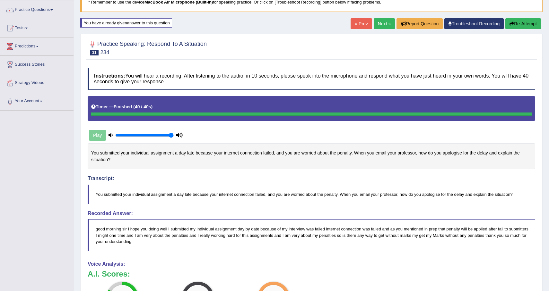
scroll to position [0, 0]
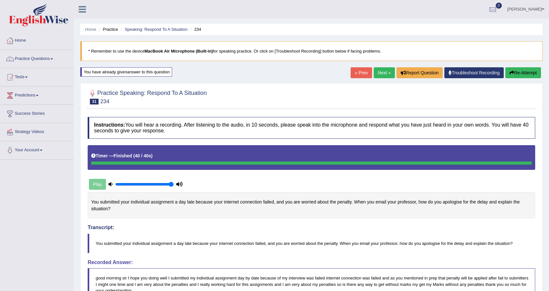
click at [384, 71] on link "Next »" at bounding box center [383, 72] width 21 height 11
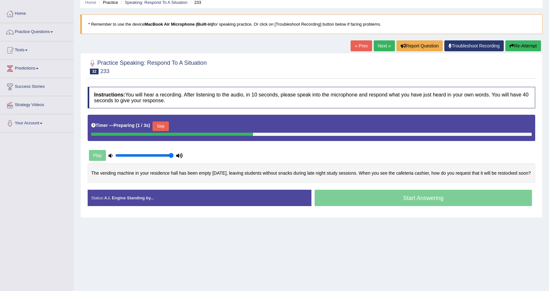
scroll to position [28, 0]
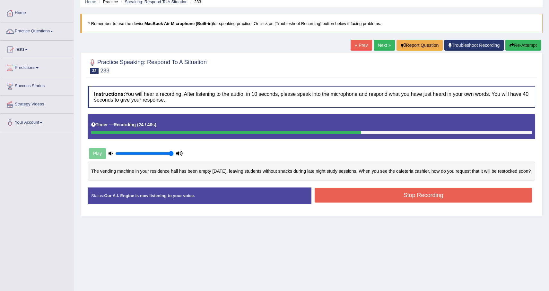
click at [529, 45] on button "Re-Attempt" at bounding box center [523, 45] width 36 height 11
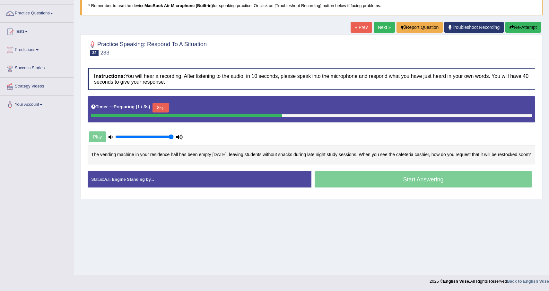
click at [164, 107] on button "Skip" at bounding box center [160, 108] width 16 height 10
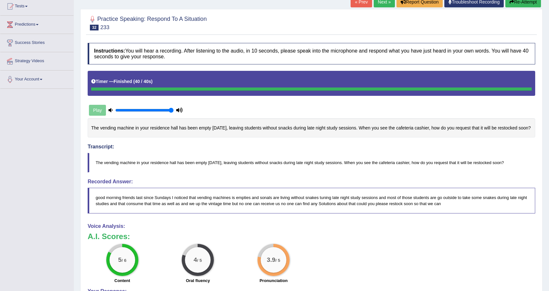
scroll to position [52, 0]
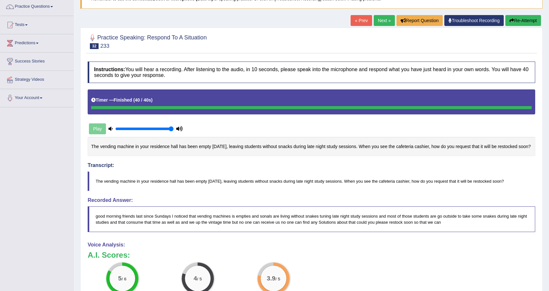
click at [522, 26] on div "« Prev Next » Report Question Troubleshoot Recording Re-Attempt" at bounding box center [446, 21] width 192 height 13
click at [522, 24] on button "Re-Attempt" at bounding box center [523, 20] width 36 height 11
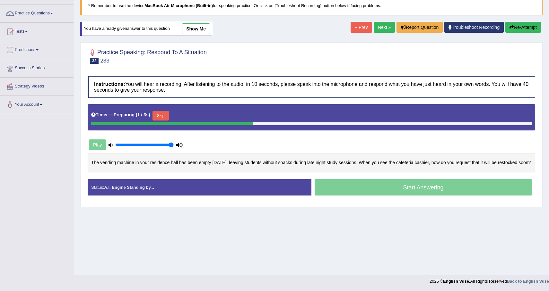
click at [167, 118] on button "Skip" at bounding box center [160, 116] width 16 height 10
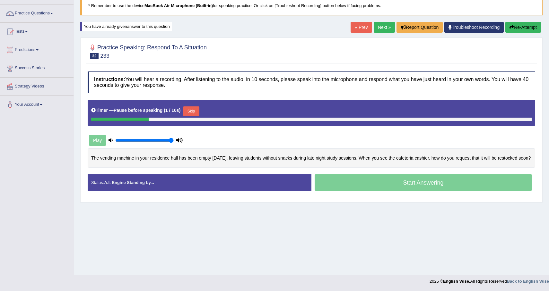
click at [195, 111] on button "Skip" at bounding box center [191, 112] width 16 height 10
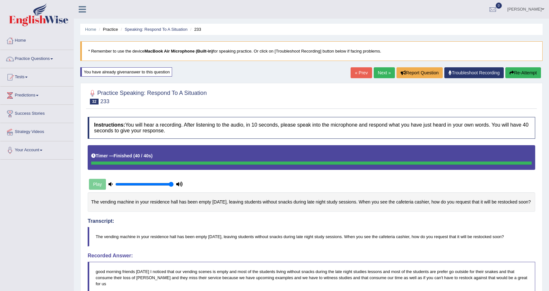
click at [377, 77] on link "Next »" at bounding box center [383, 72] width 21 height 11
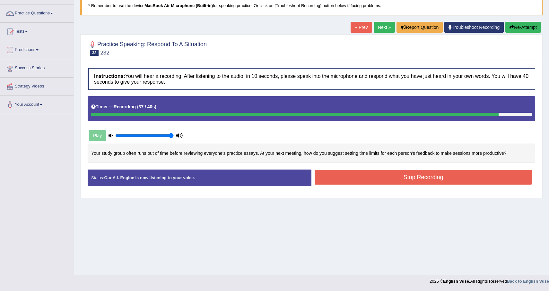
click at [386, 179] on button "Stop Recording" at bounding box center [422, 177] width 217 height 15
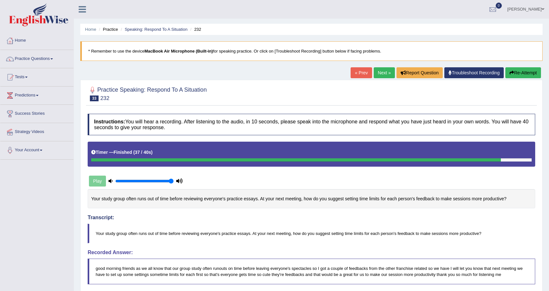
click at [383, 72] on link "Next »" at bounding box center [383, 72] width 21 height 11
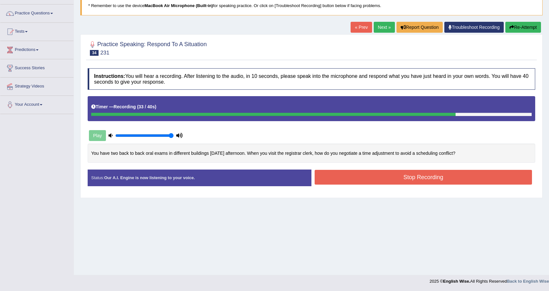
click at [522, 28] on button "Re-Attempt" at bounding box center [523, 27] width 36 height 11
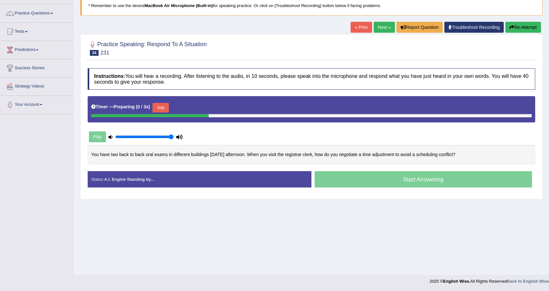
click at [165, 109] on button "Skip" at bounding box center [160, 108] width 16 height 10
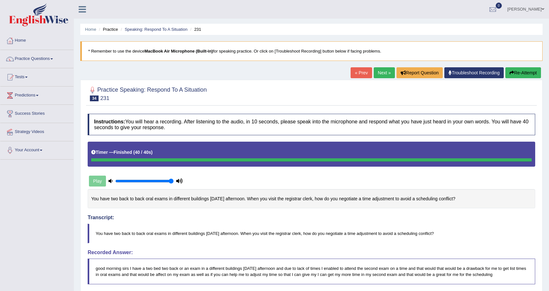
click at [525, 70] on button "Re-Attempt" at bounding box center [523, 72] width 36 height 11
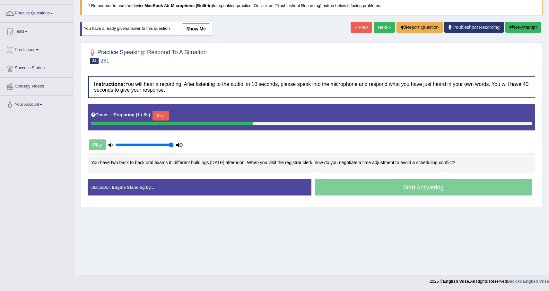
click at [165, 117] on button "Skip" at bounding box center [160, 116] width 16 height 10
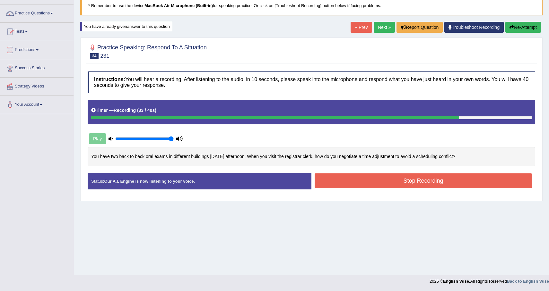
click at [360, 181] on button "Stop Recording" at bounding box center [422, 181] width 217 height 15
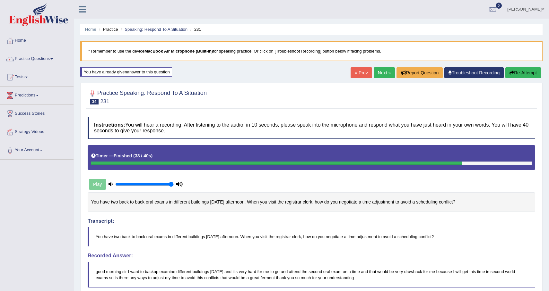
click at [376, 74] on link "Next »" at bounding box center [383, 72] width 21 height 11
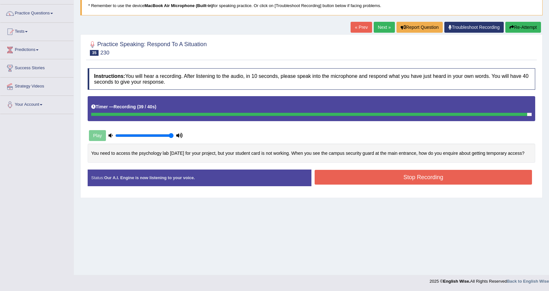
click at [368, 163] on div "You need to access the psychology lab on Saturday for your project, but your st…" at bounding box center [311, 154] width 447 height 20
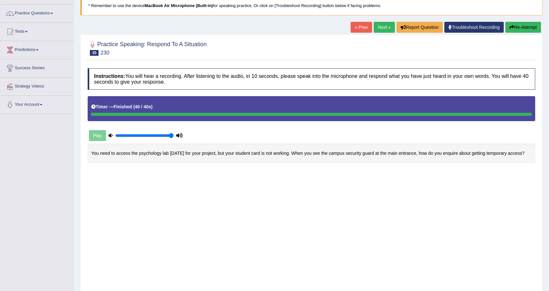
click at [361, 183] on div "Instructions: You will hear a recording. After listening to the audio, in 10 se…" at bounding box center [311, 293] width 450 height 457
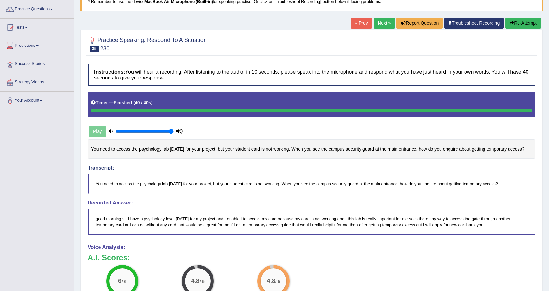
scroll to position [42, 0]
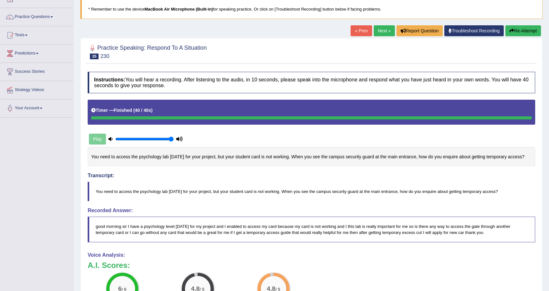
click at [383, 29] on link "Next »" at bounding box center [383, 30] width 21 height 11
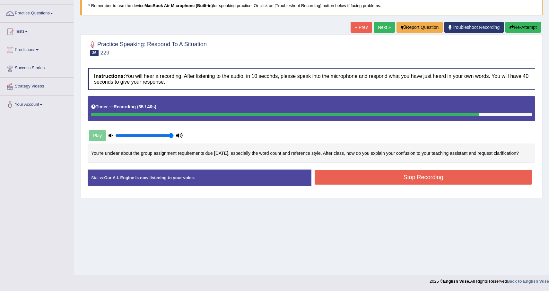
click at [376, 185] on button "Stop Recording" at bounding box center [422, 177] width 217 height 15
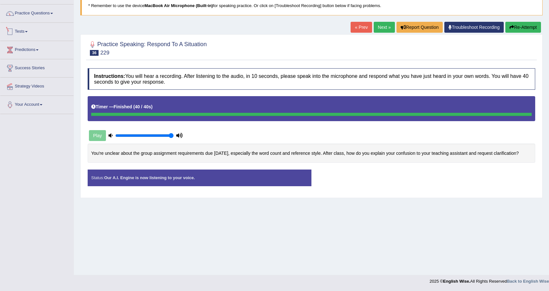
click at [50, 30] on link "Tests" at bounding box center [36, 31] width 73 height 16
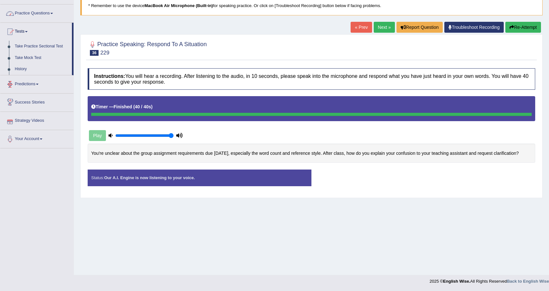
click at [40, 10] on link "Practice Questions" at bounding box center [36, 12] width 73 height 16
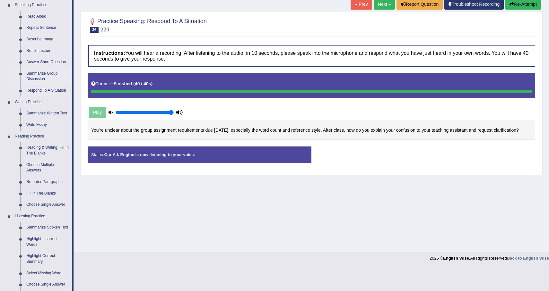
click at [46, 74] on link "Summarize Group Discussion" at bounding box center [47, 76] width 48 height 17
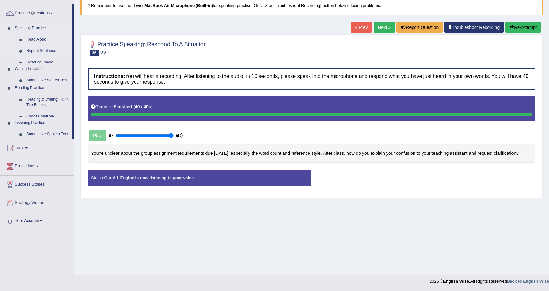
scroll to position [46, 0]
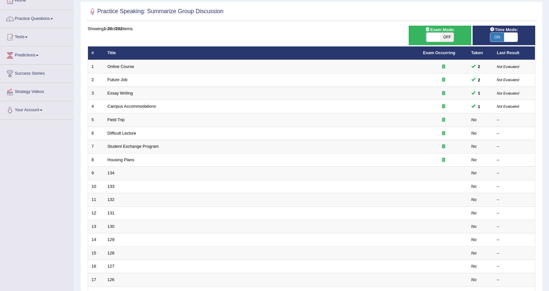
scroll to position [41, 0]
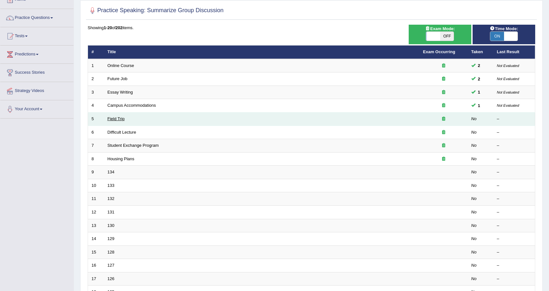
click at [107, 121] on link "Field Trip" at bounding box center [115, 118] width 17 height 5
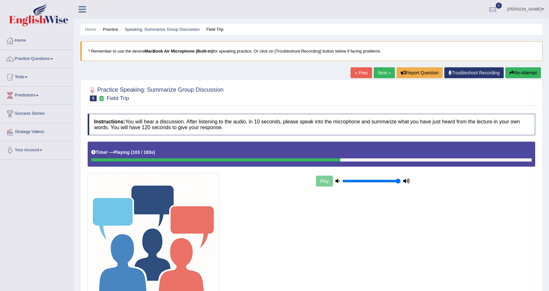
click at [478, 75] on link "Troubleshoot Recording" at bounding box center [473, 72] width 59 height 11
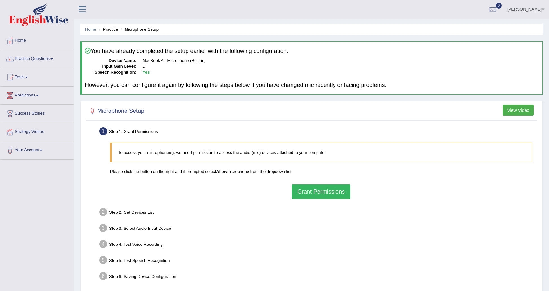
click at [110, 30] on li "Practice" at bounding box center [107, 29] width 21 height 6
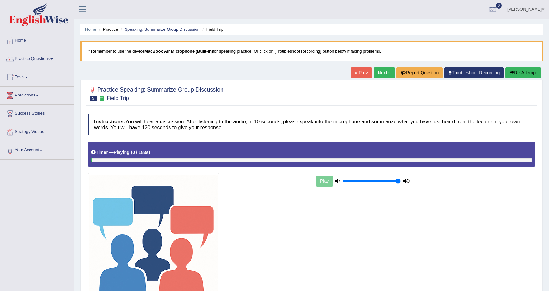
click at [517, 70] on button "Re-Attempt" at bounding box center [523, 72] width 36 height 11
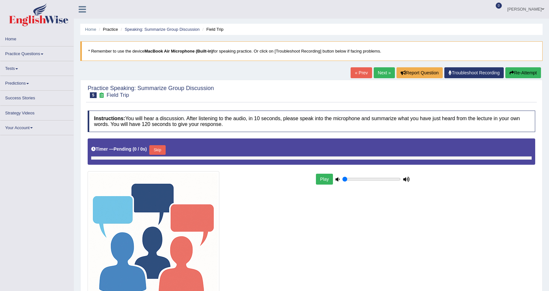
type input "1"
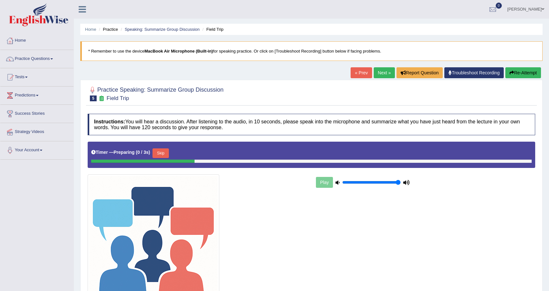
click at [165, 155] on button "Skip" at bounding box center [160, 154] width 16 height 10
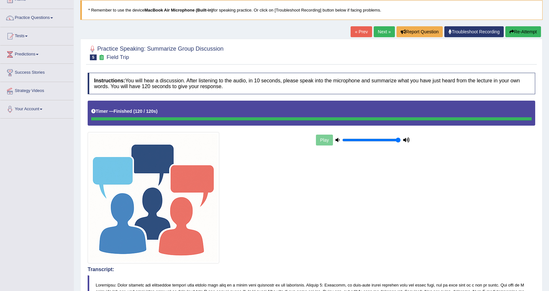
scroll to position [40, 0]
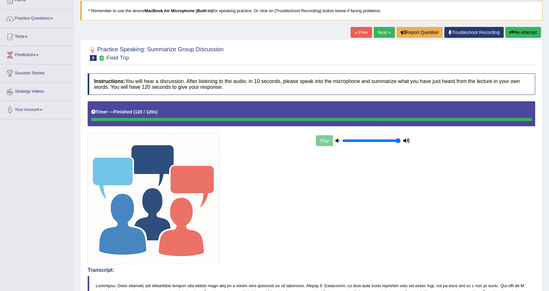
click at [379, 33] on link "Next »" at bounding box center [383, 32] width 21 height 11
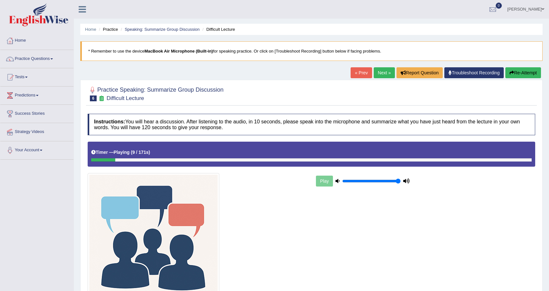
click at [526, 74] on button "Re-Attempt" at bounding box center [523, 72] width 36 height 11
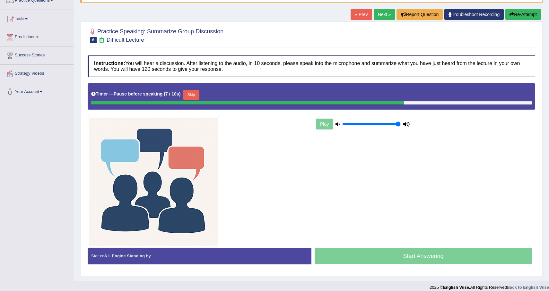
scroll to position [59, 0]
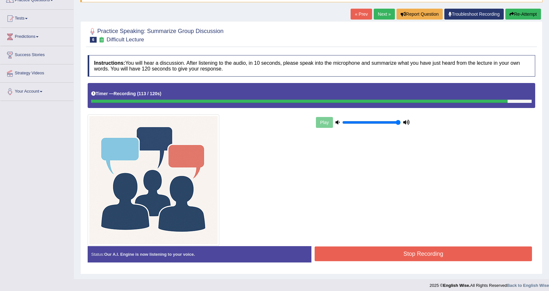
click at [476, 251] on button "Stop Recording" at bounding box center [422, 254] width 217 height 15
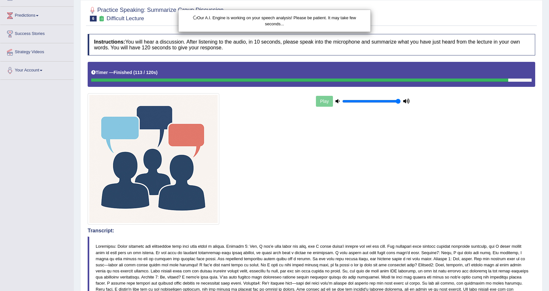
click at [385, 265] on div "Our A.I. Engine is working on your speech analysis! Please be patient. It may t…" at bounding box center [274, 145] width 549 height 291
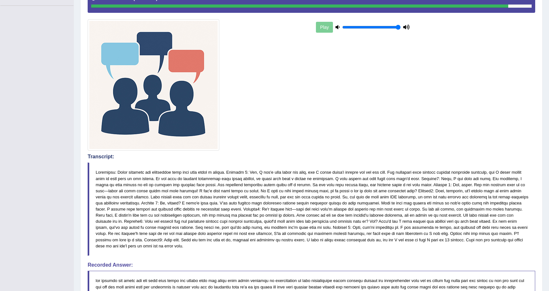
scroll to position [0, 0]
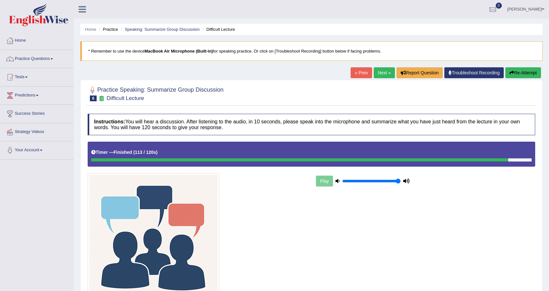
click at [523, 76] on button "Re-Attempt" at bounding box center [523, 72] width 36 height 11
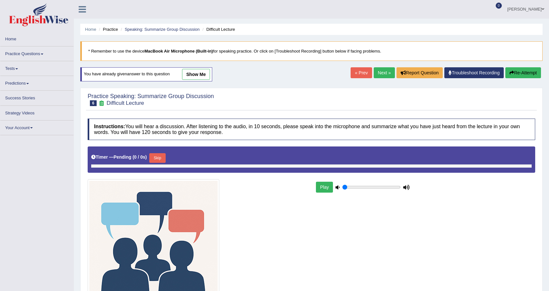
type input "1"
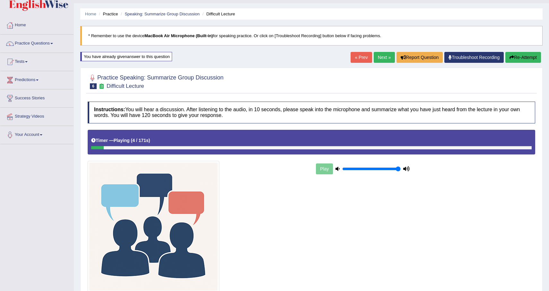
scroll to position [15, 0]
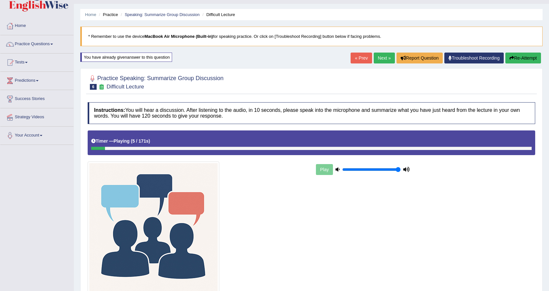
click at [381, 61] on link "Next »" at bounding box center [383, 58] width 21 height 11
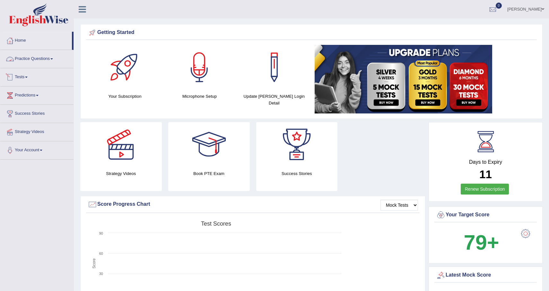
click at [25, 78] on link "Tests" at bounding box center [36, 76] width 73 height 16
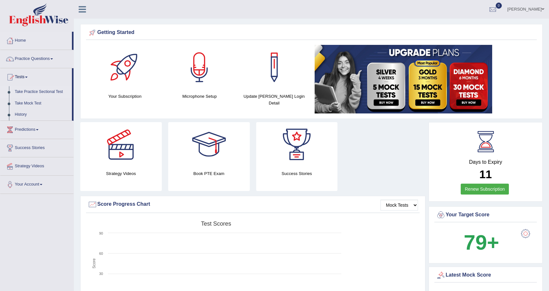
click at [47, 93] on link "Take Practice Sectional Test" at bounding box center [42, 92] width 60 height 12
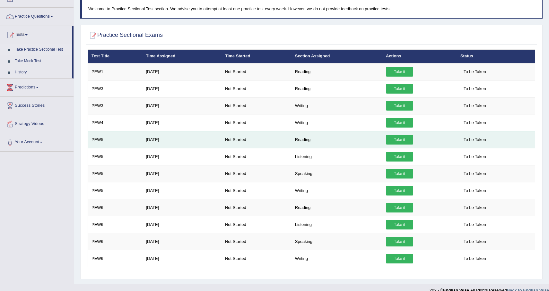
scroll to position [51, 0]
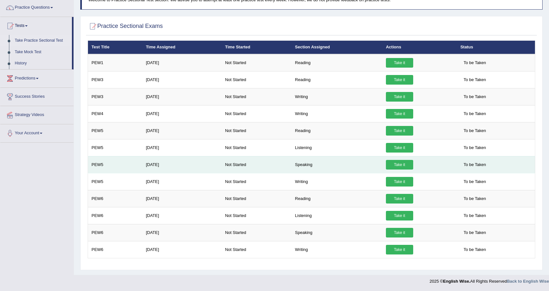
click at [403, 164] on link "Take it" at bounding box center [399, 165] width 27 height 10
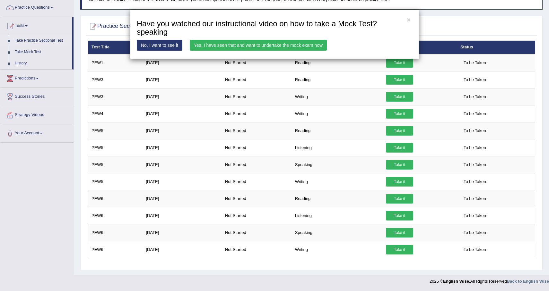
click at [269, 44] on link "Yes, I have seen that and want to undertake the mock exam now" at bounding box center [258, 45] width 137 height 11
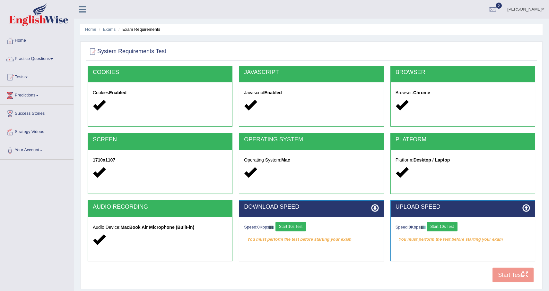
click at [294, 225] on button "Start 10s Test" at bounding box center [290, 227] width 30 height 10
click at [451, 227] on button "Start 10s Test" at bounding box center [441, 227] width 30 height 10
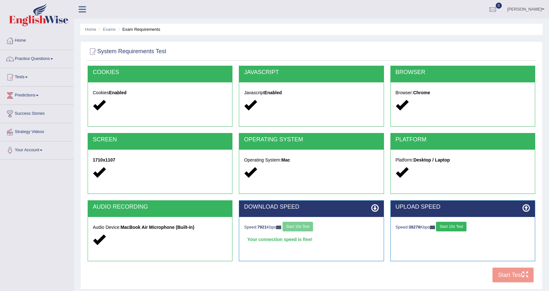
click at [464, 229] on button "Start 10s Test" at bounding box center [451, 227] width 30 height 10
click at [516, 280] on button "Start Test" at bounding box center [512, 275] width 41 height 15
